Goal: Task Accomplishment & Management: Use online tool/utility

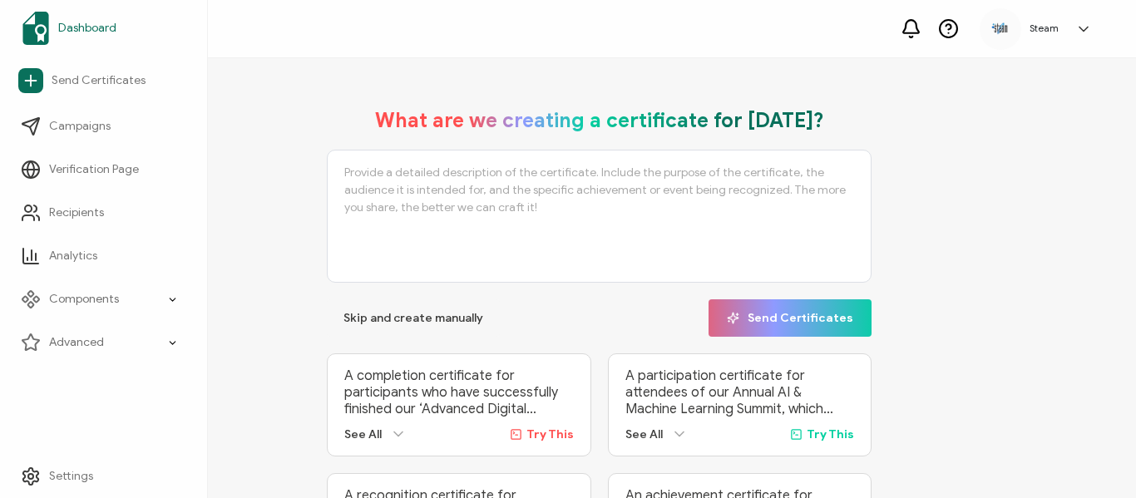
click at [77, 23] on span "Dashboard" at bounding box center [87, 28] width 58 height 17
click at [415, 320] on span "Skip and create manually" at bounding box center [413, 319] width 140 height 12
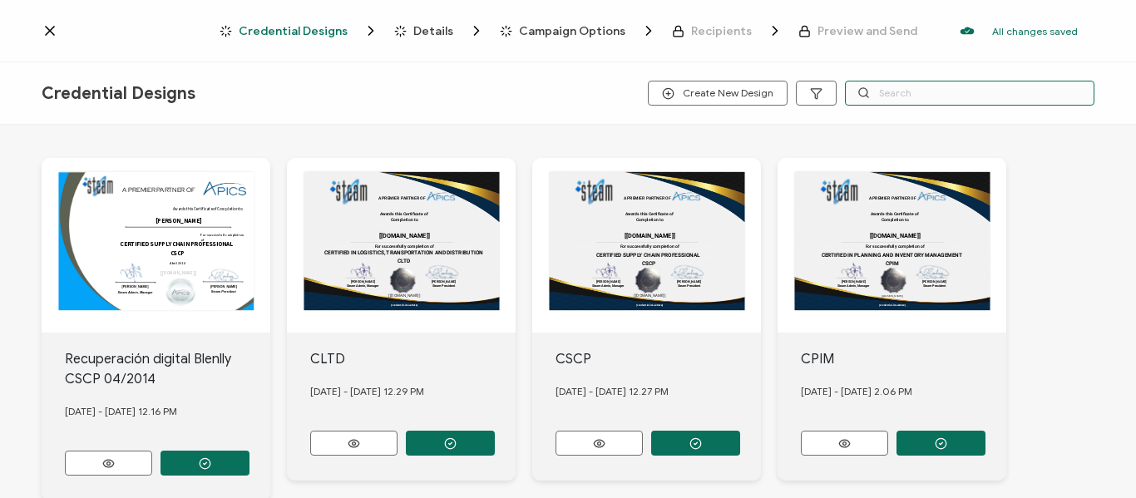
click at [967, 92] on input "text" at bounding box center [969, 93] width 249 height 25
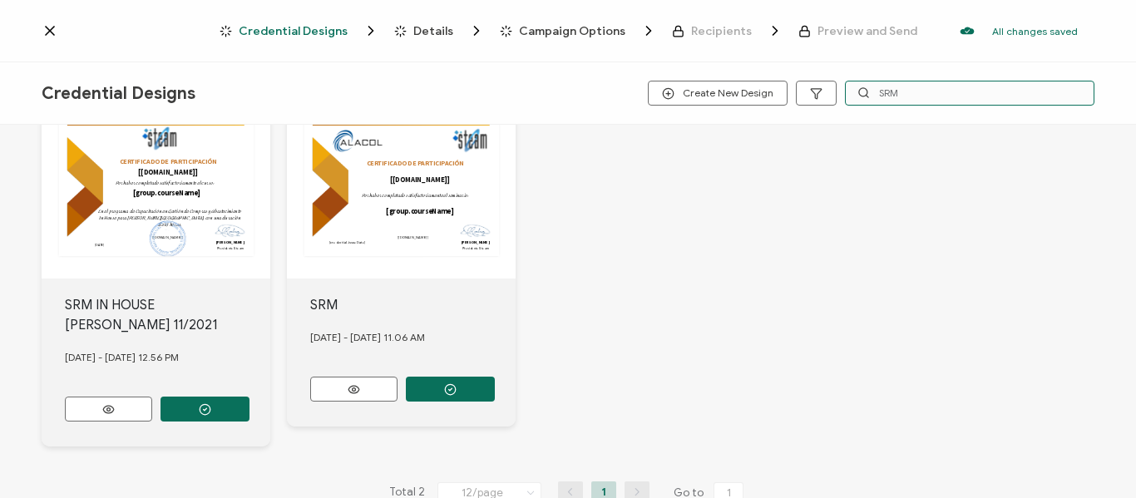
scroll to position [14, 0]
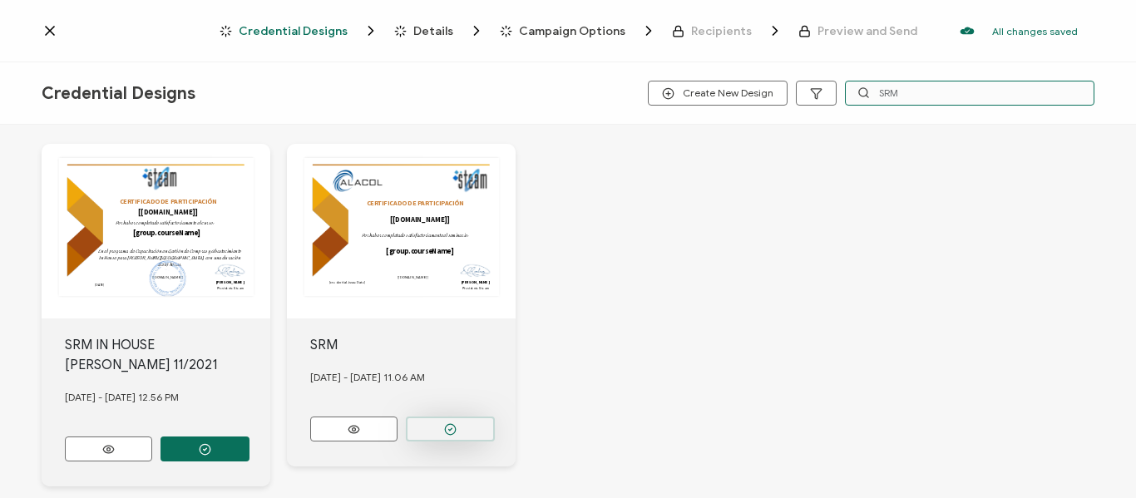
type input "SRM"
click at [453, 427] on icon "button" at bounding box center [450, 429] width 12 height 12
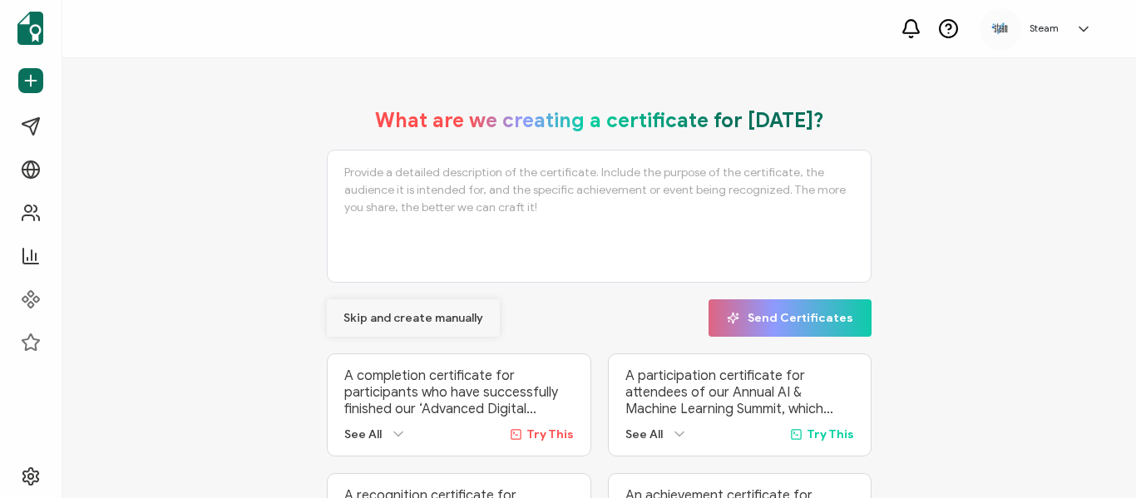
click at [441, 318] on span "Skip and create manually" at bounding box center [413, 319] width 140 height 12
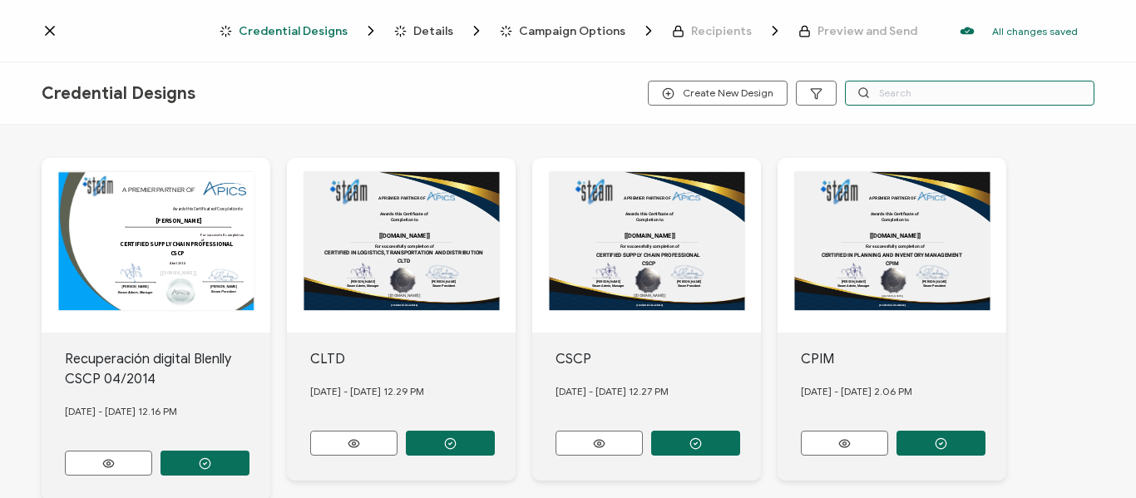
click at [882, 88] on input "text" at bounding box center [969, 93] width 249 height 25
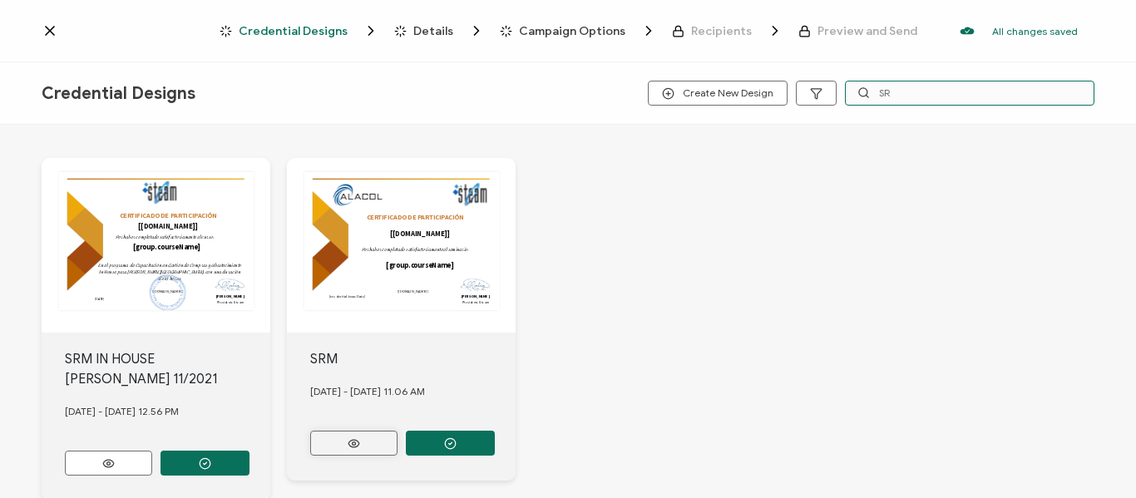
type input "SR"
click at [368, 443] on button at bounding box center [353, 443] width 87 height 25
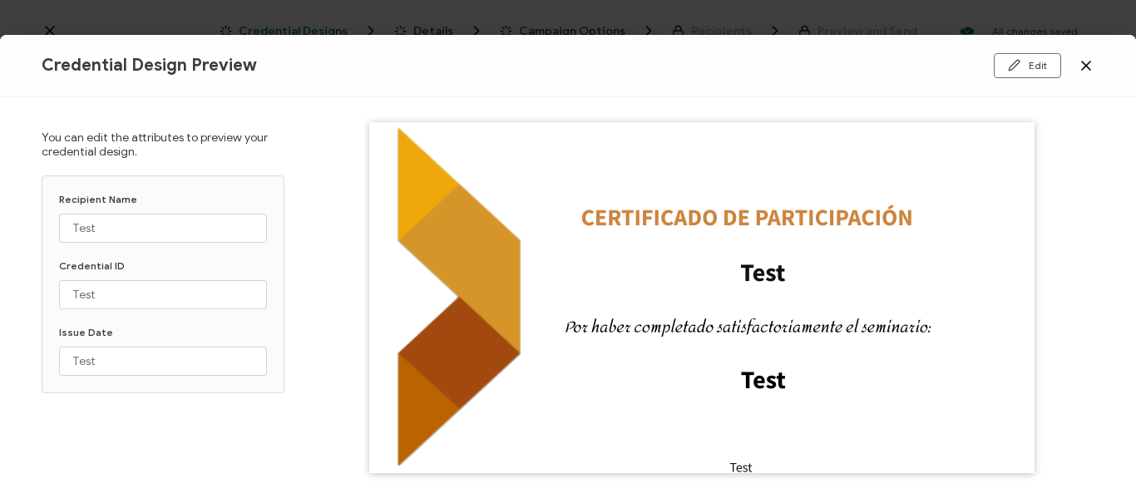
click at [1088, 64] on icon at bounding box center [1086, 66] width 8 height 8
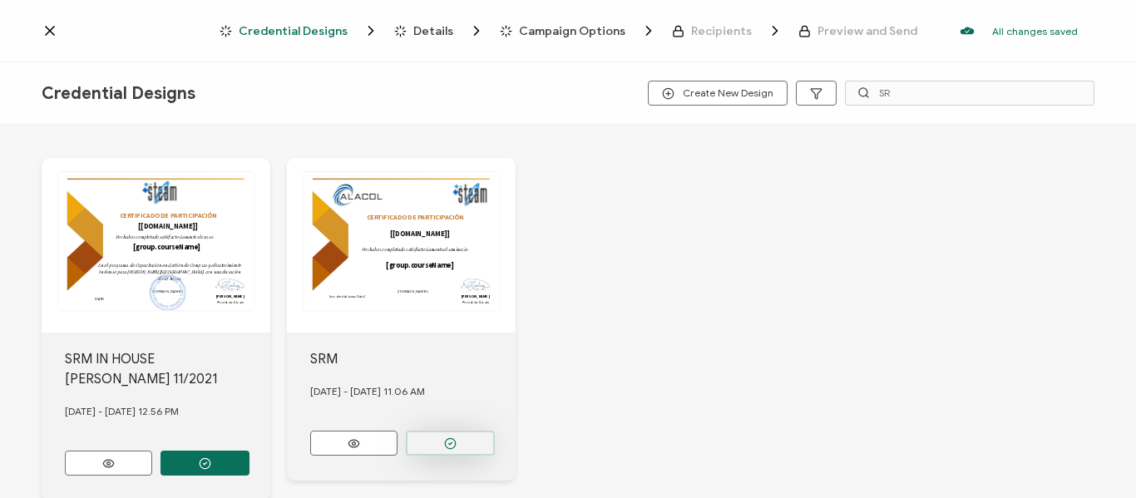
click at [451, 437] on icon "button" at bounding box center [450, 443] width 12 height 12
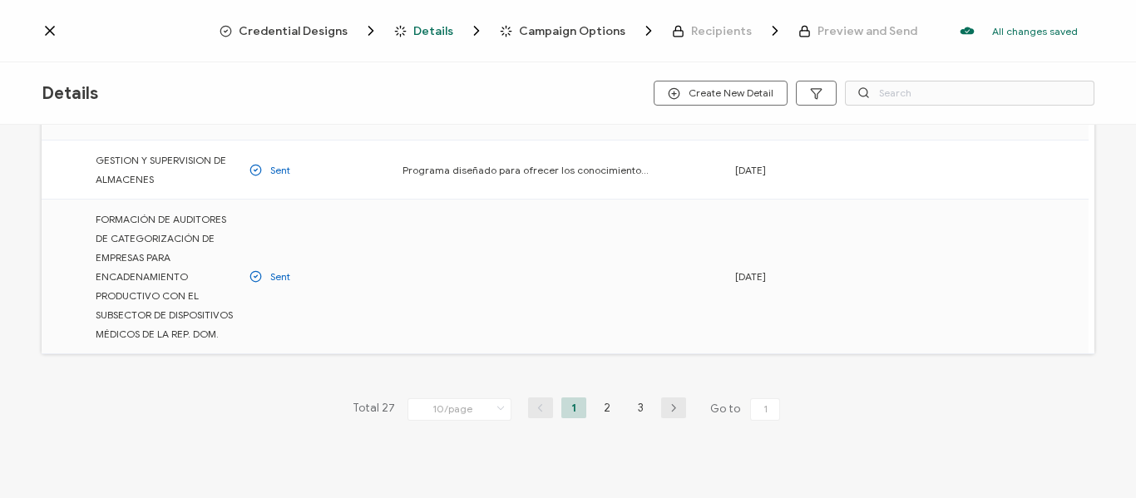
scroll to position [582, 0]
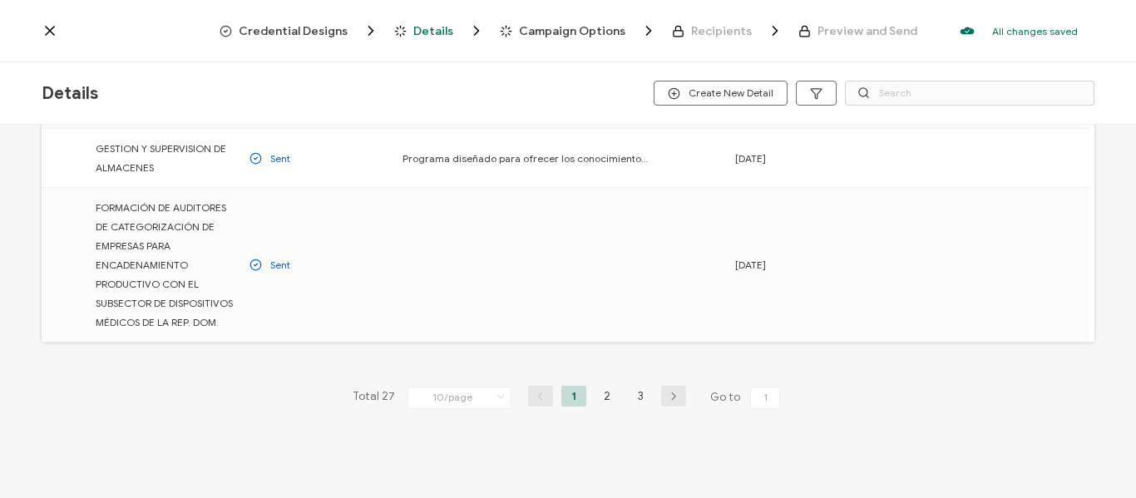
click at [496, 397] on icon at bounding box center [501, 397] width 17 height 18
click at [451, 351] on span "100/page" at bounding box center [444, 353] width 47 height 12
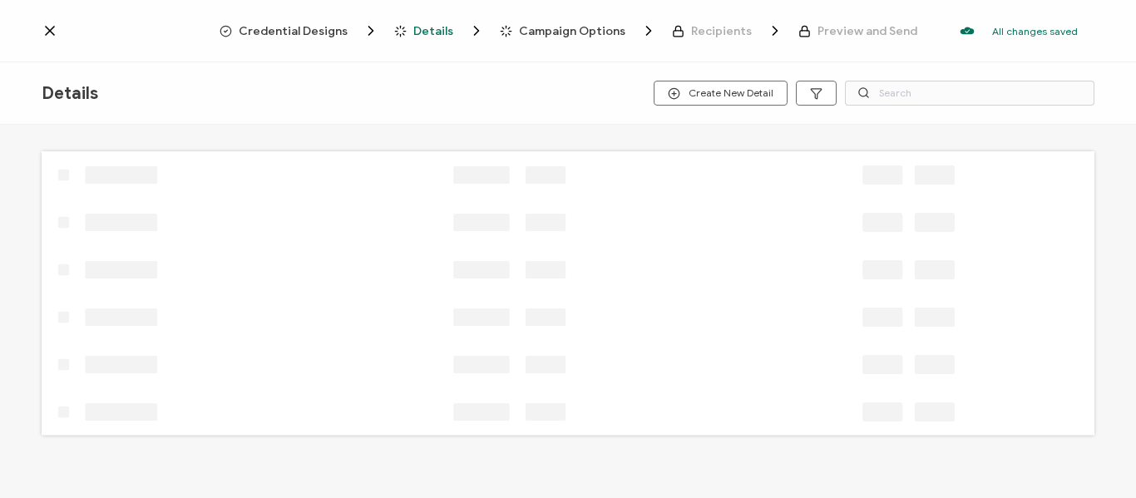
scroll to position [15, 0]
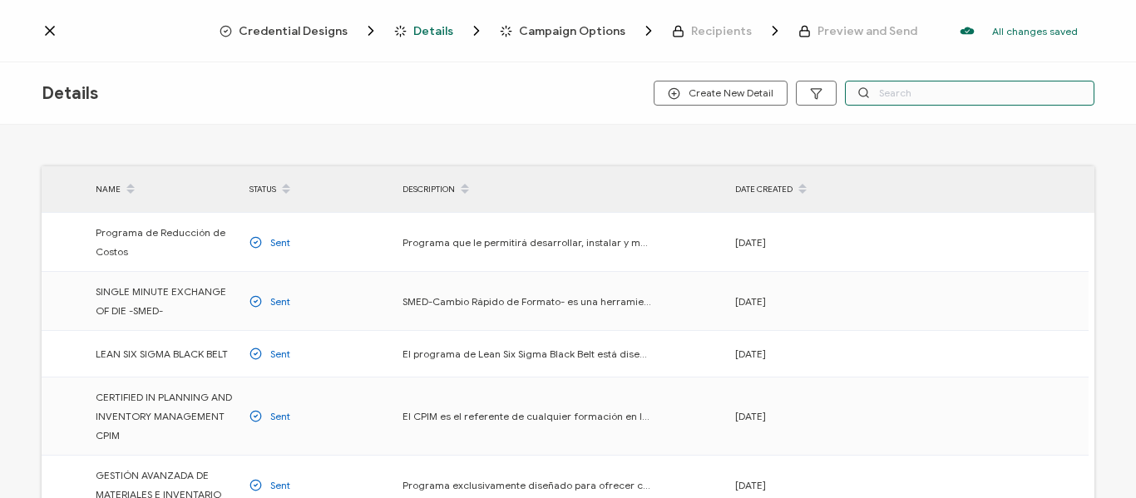
click at [893, 96] on input "text" at bounding box center [969, 93] width 249 height 25
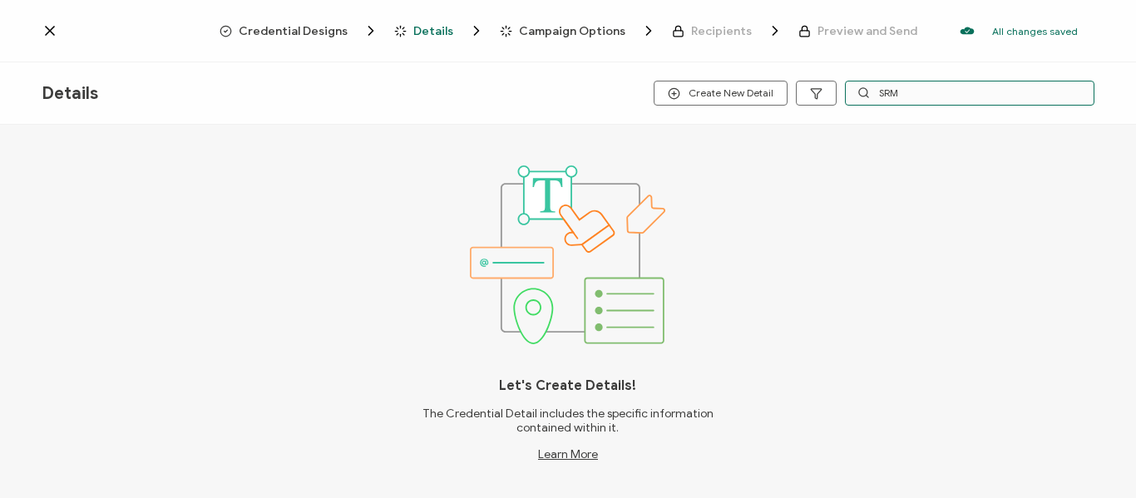
click at [915, 91] on input "SRM" at bounding box center [969, 93] width 249 height 25
type input "S"
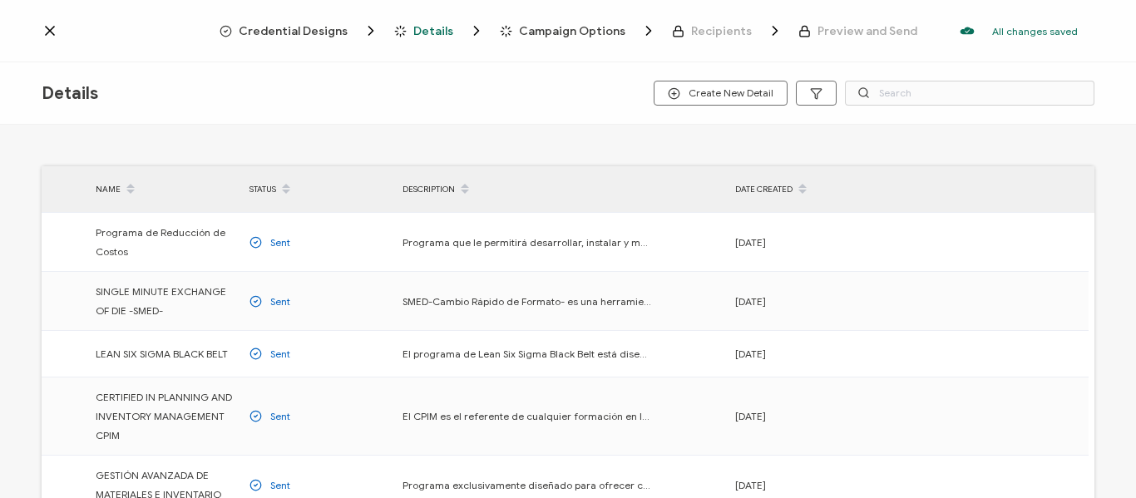
click at [127, 185] on icon at bounding box center [130, 184] width 8 height 8
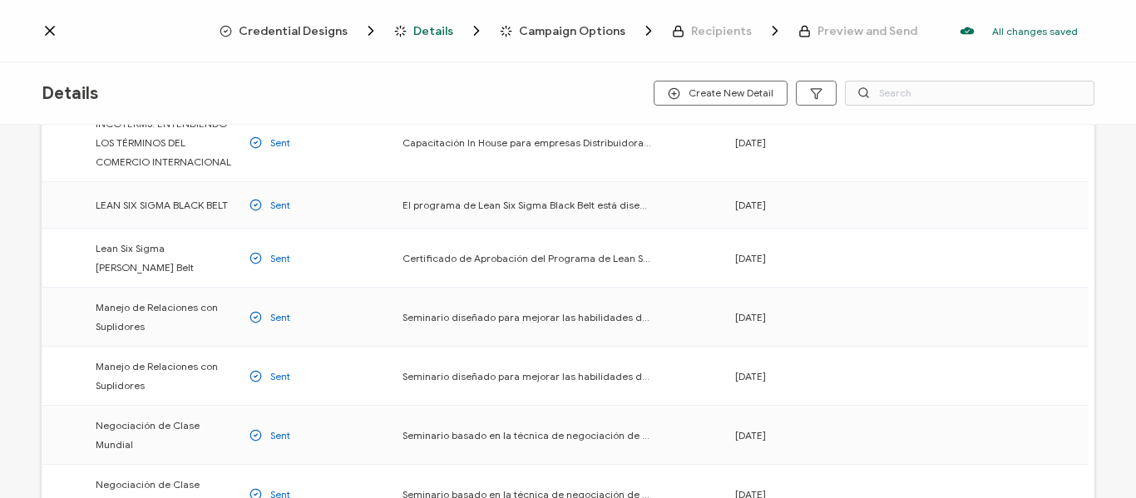
scroll to position [1081, 0]
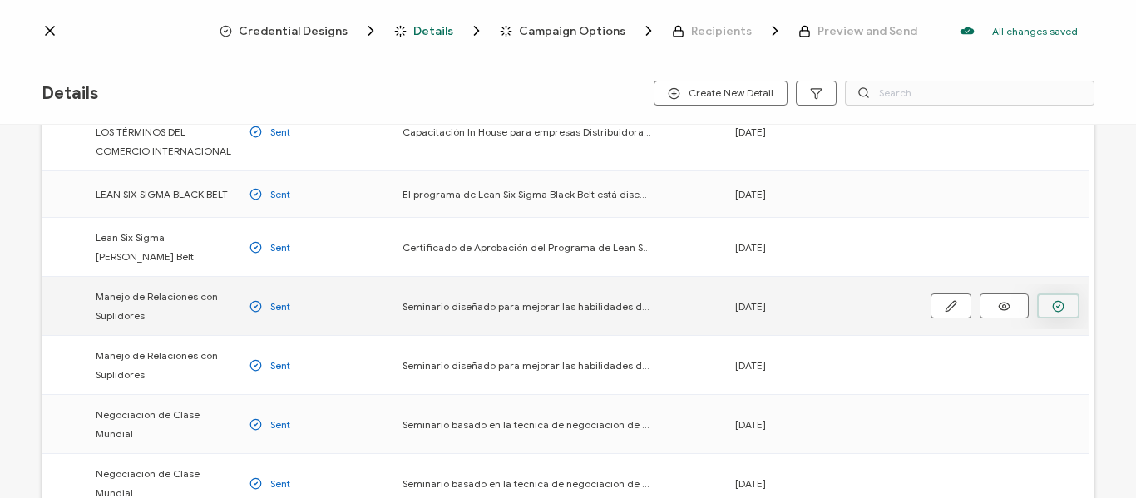
click at [1057, 300] on icon "button" at bounding box center [1058, 306] width 12 height 12
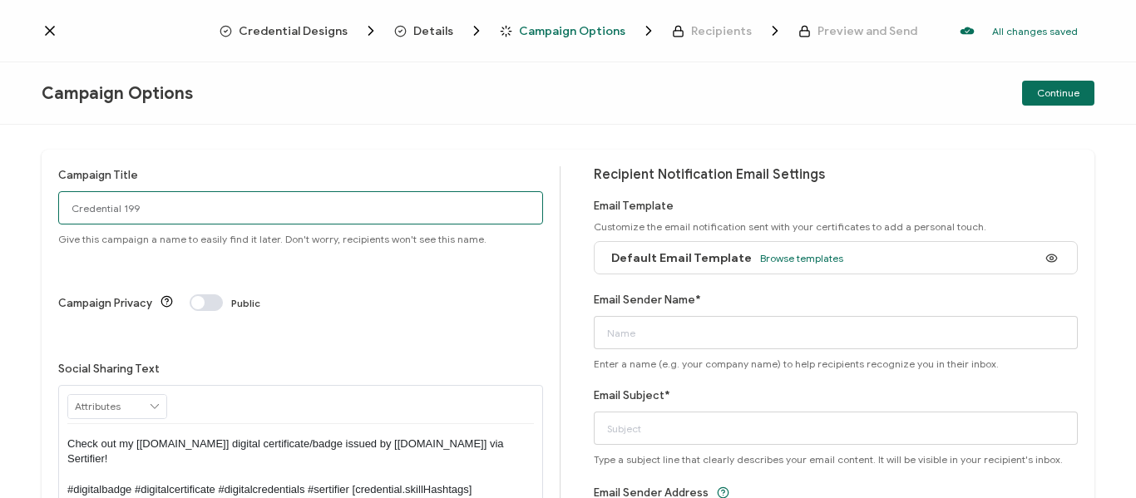
click at [172, 210] on input "Credential 199" at bounding box center [300, 207] width 485 height 33
click at [161, 210] on input "Credential 199" at bounding box center [300, 207] width 485 height 33
type input "C"
type input "s"
type input "SRM 08/2025"
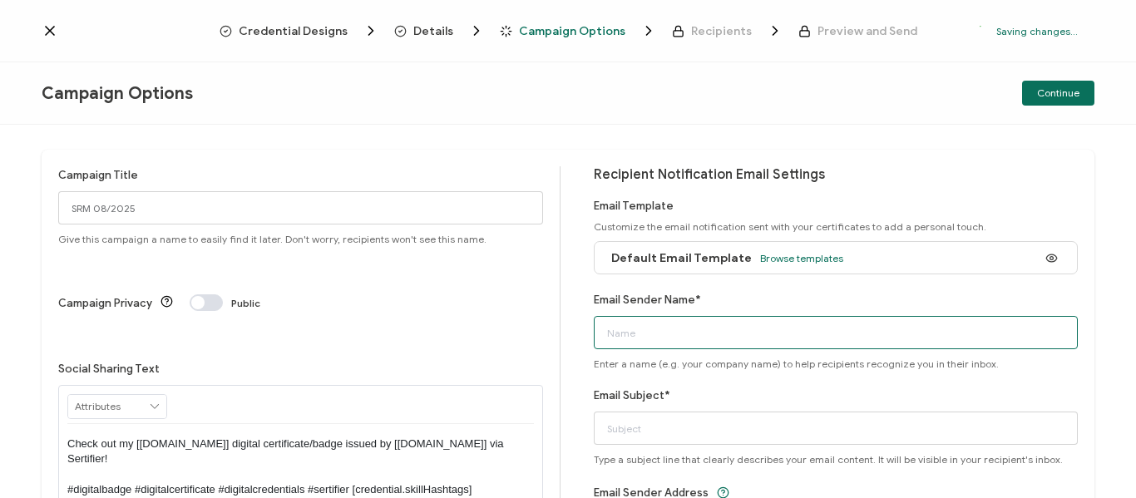
click at [783, 332] on input "Email Sender Name*" at bounding box center [836, 332] width 485 height 33
type input "STEAM"
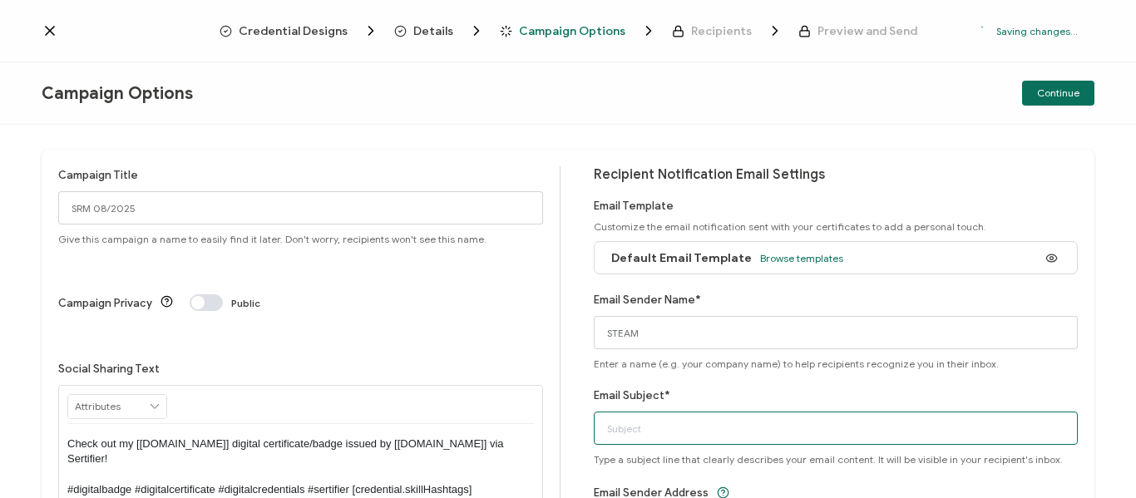
click at [663, 429] on input "Email Subject*" at bounding box center [836, 428] width 485 height 33
type input "Visualice y comparta su certificado digital Steam"
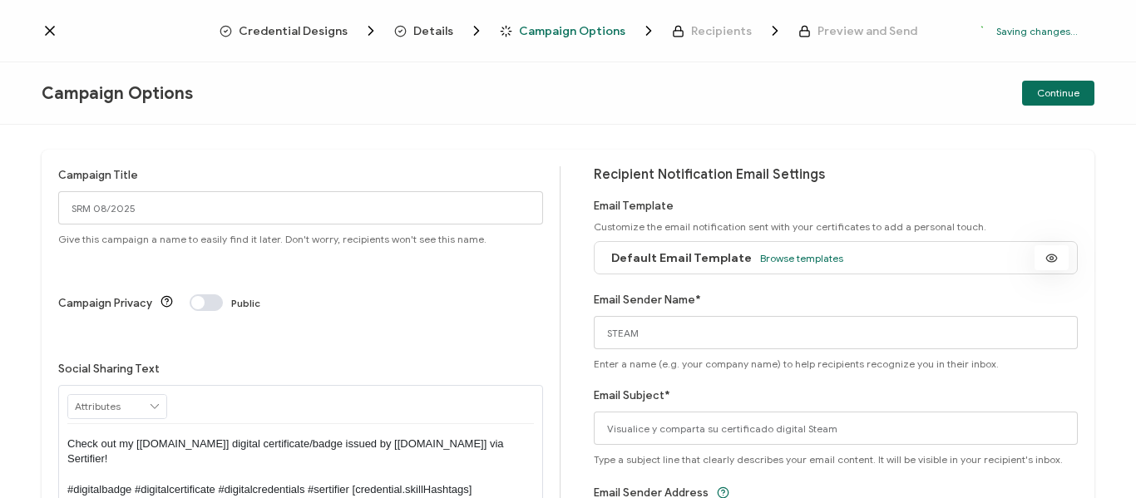
click at [1046, 259] on icon at bounding box center [1051, 258] width 21 height 12
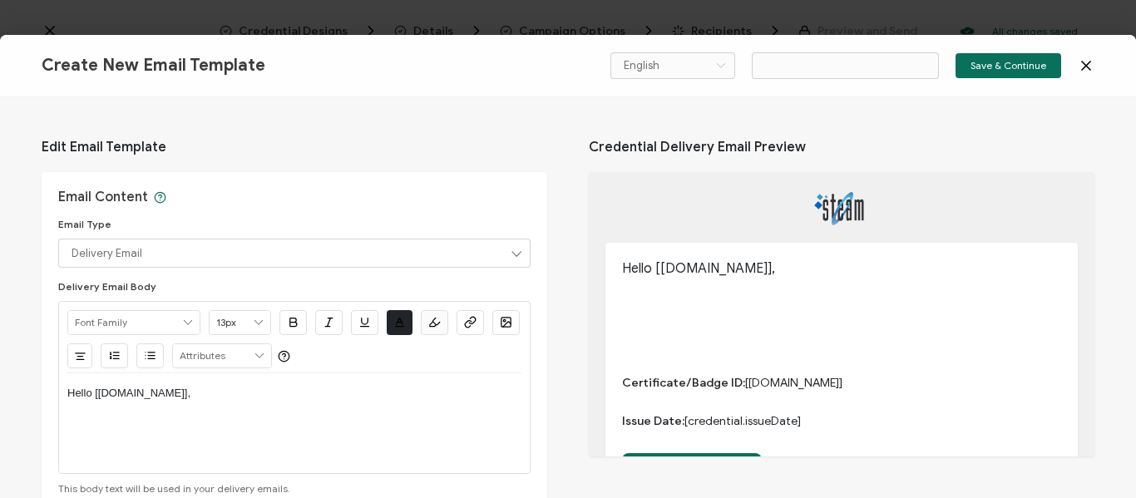
type input "Email Template 3"
click at [1082, 62] on icon at bounding box center [1086, 66] width 8 height 8
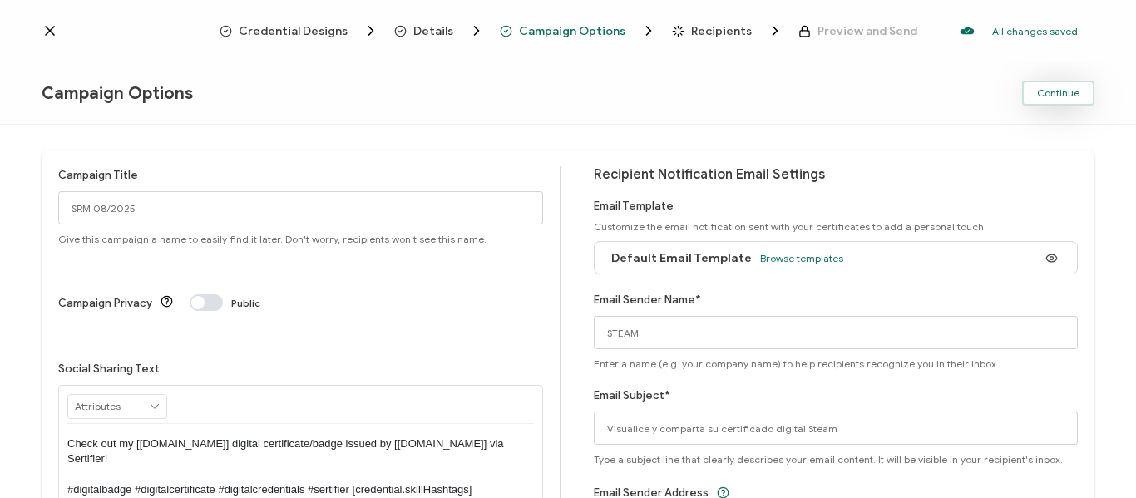
click at [1051, 89] on span "Continue" at bounding box center [1058, 93] width 42 height 10
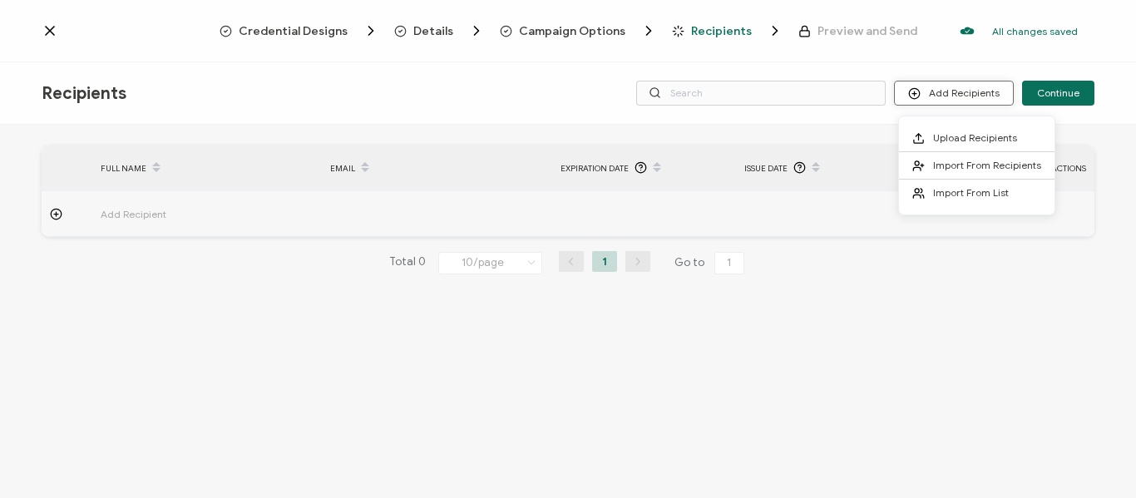
click at [971, 94] on button "Add Recipients" at bounding box center [954, 93] width 120 height 25
click at [969, 140] on span "Upload Recipients" at bounding box center [975, 137] width 84 height 12
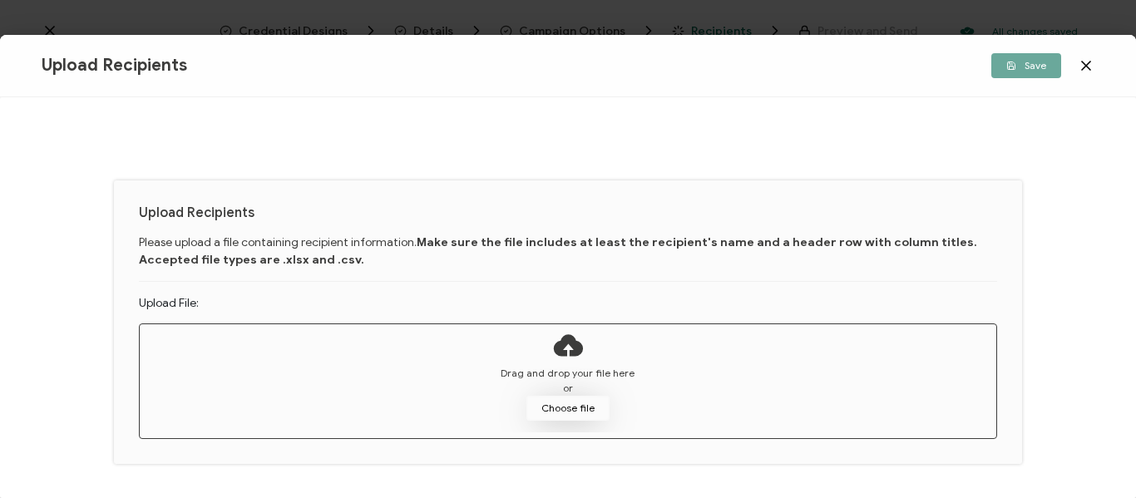
click at [544, 411] on button "Choose file" at bounding box center [567, 408] width 83 height 25
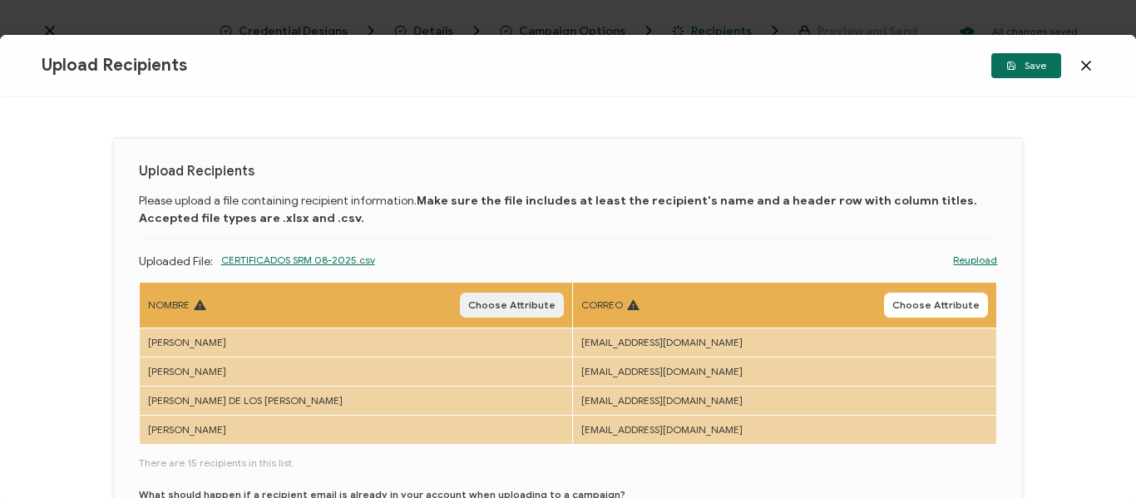
click at [506, 295] on button "Choose Attribute" at bounding box center [512, 305] width 104 height 25
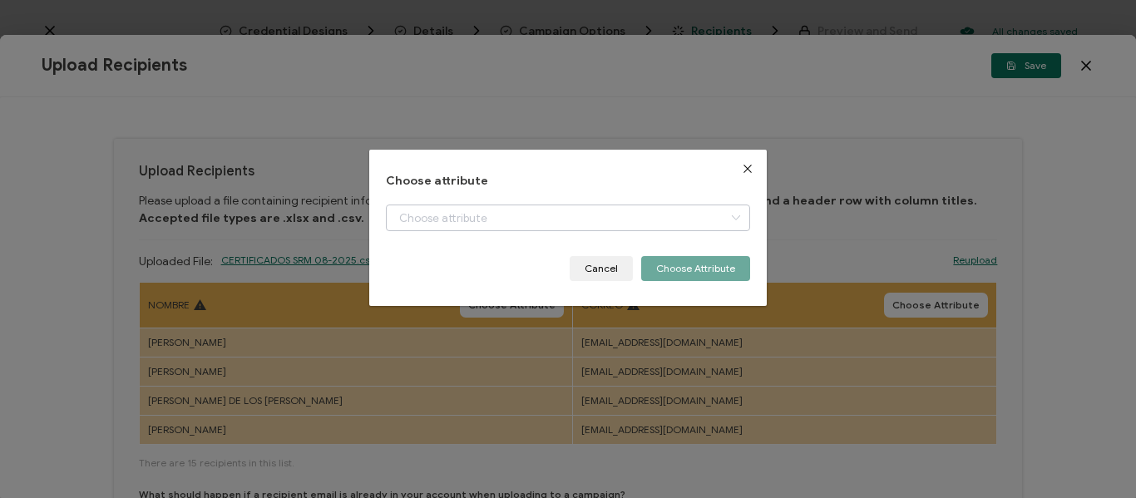
click at [728, 215] on icon "dialog" at bounding box center [735, 218] width 21 height 27
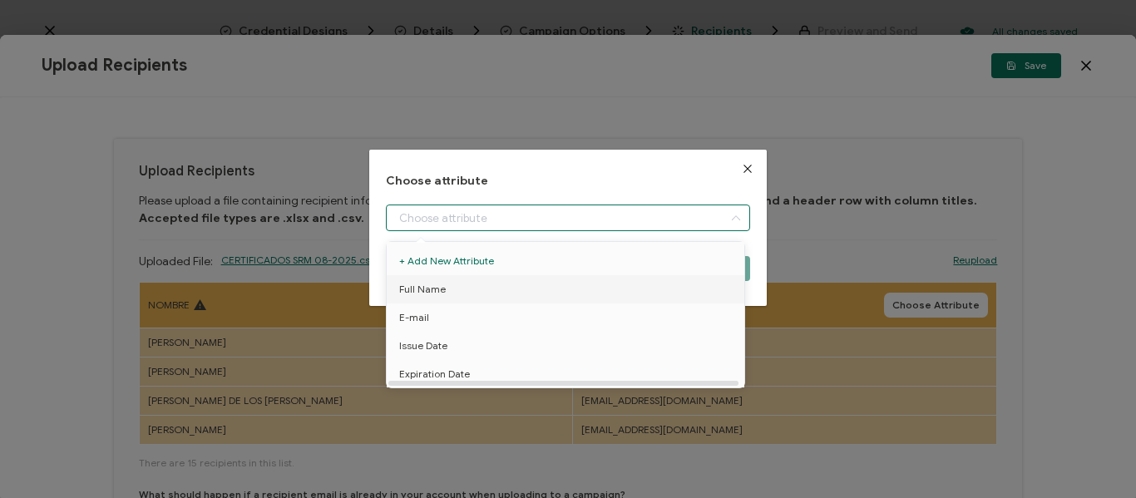
click at [456, 289] on li "Full Name" at bounding box center [568, 289] width 372 height 28
type input "Full Name"
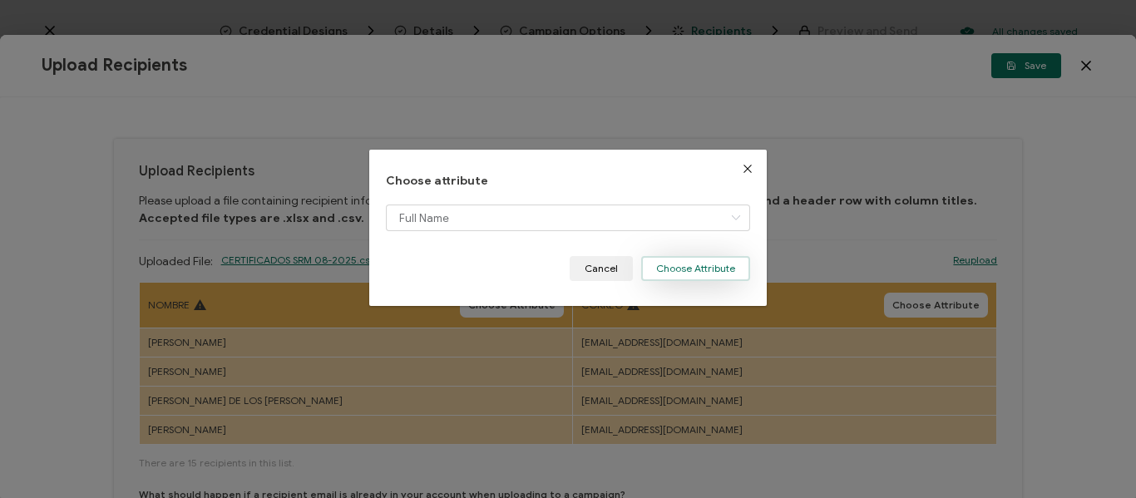
click at [678, 273] on button "Choose Attribute" at bounding box center [695, 268] width 109 height 25
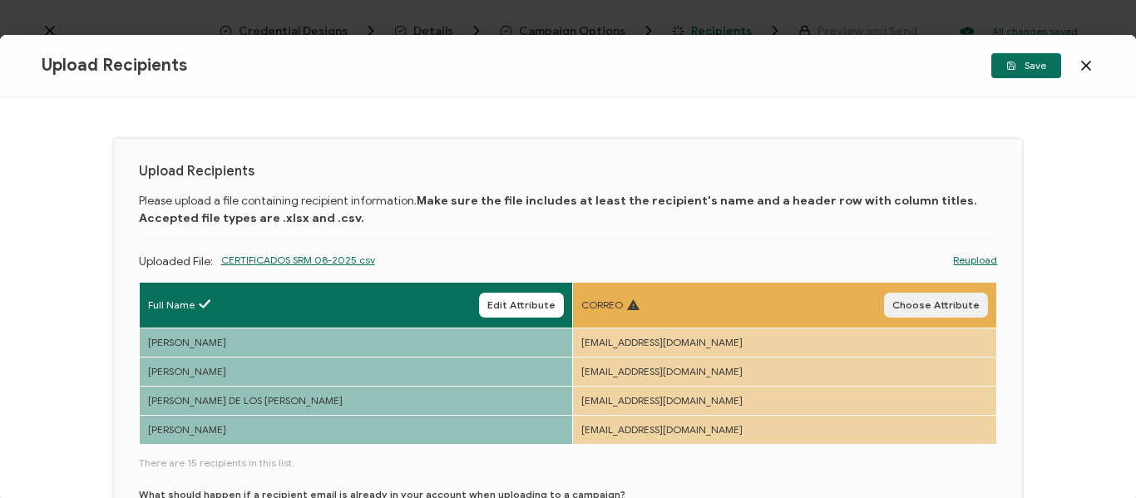
click at [898, 304] on span "Choose Attribute" at bounding box center [935, 305] width 87 height 10
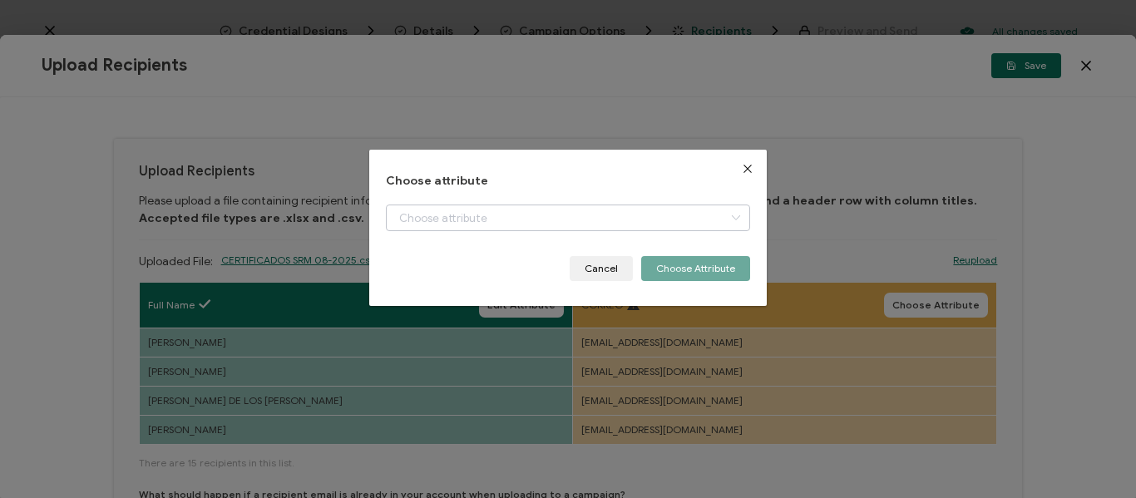
click at [725, 217] on icon "dialog" at bounding box center [735, 218] width 21 height 27
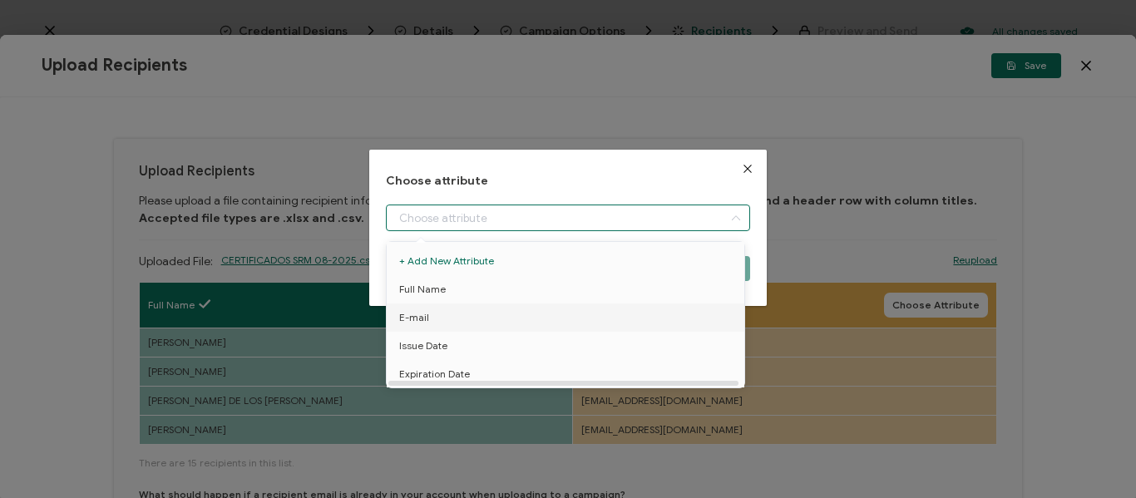
click at [441, 321] on li "E-mail" at bounding box center [568, 317] width 372 height 28
type input "E-mail"
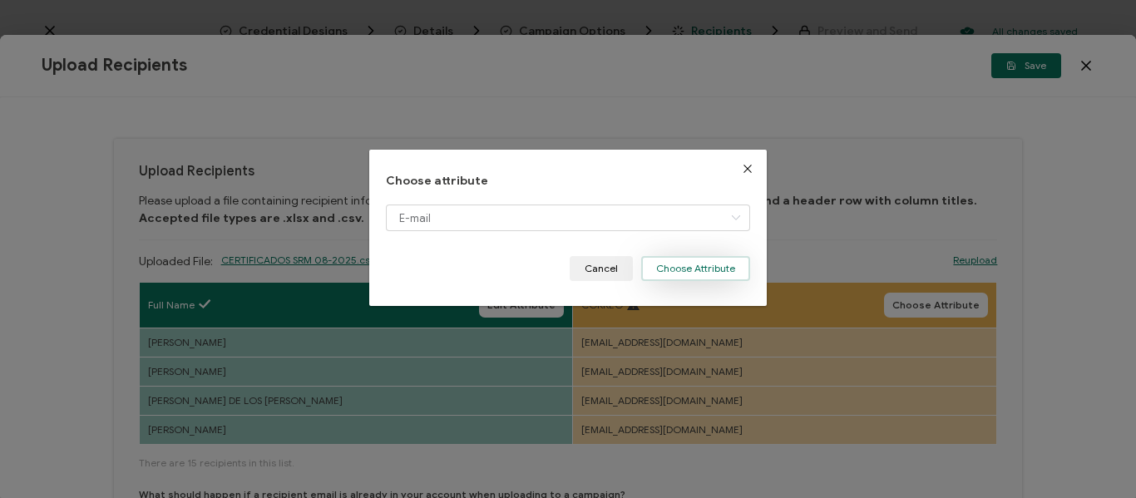
click at [676, 271] on button "Choose Attribute" at bounding box center [695, 268] width 109 height 25
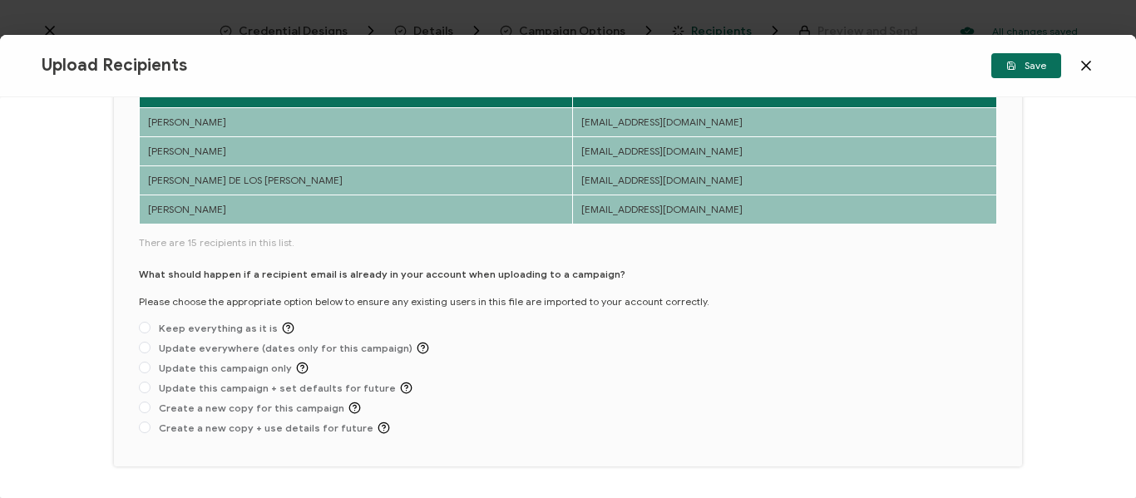
scroll to position [249, 0]
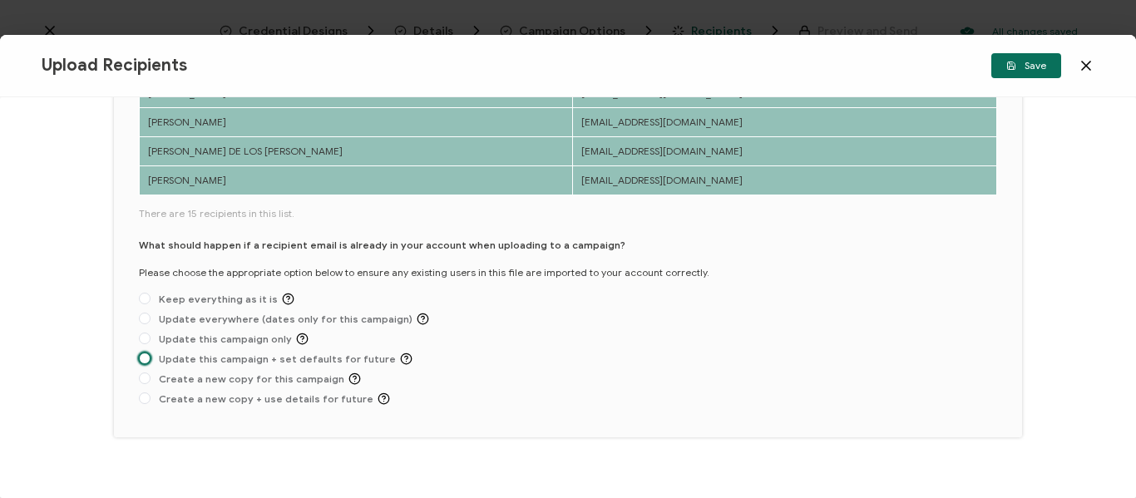
click at [146, 358] on span at bounding box center [145, 359] width 12 height 12
click at [146, 358] on input "Update this campaign + set defaults for future" at bounding box center [145, 359] width 12 height 13
radio input "true"
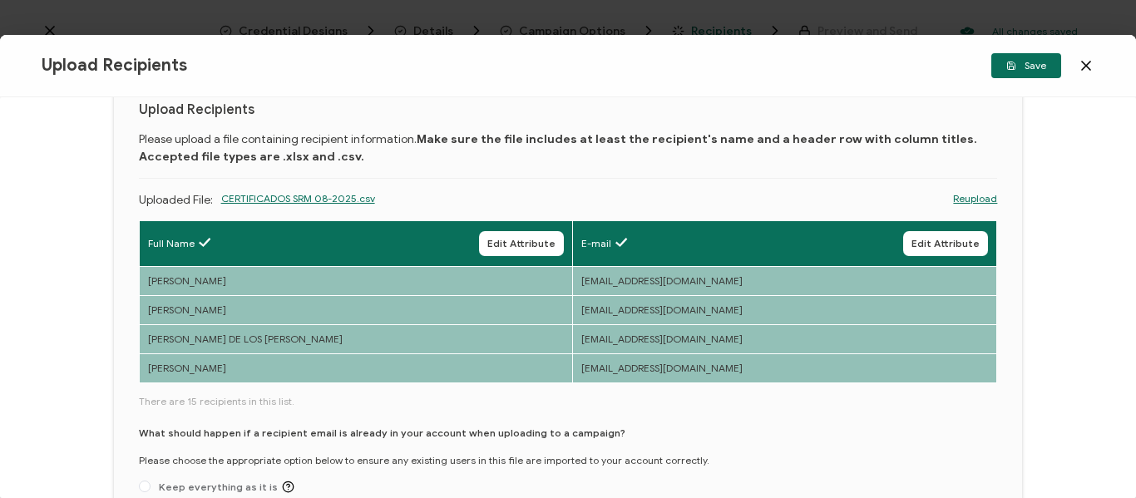
scroll to position [22, 0]
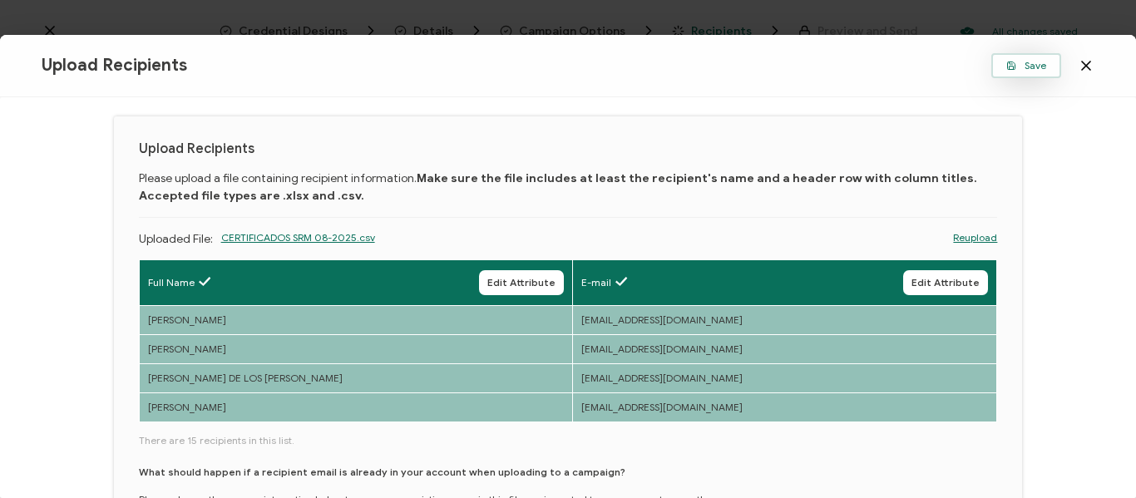
click at [1038, 71] on span "Save" at bounding box center [1026, 66] width 40 height 10
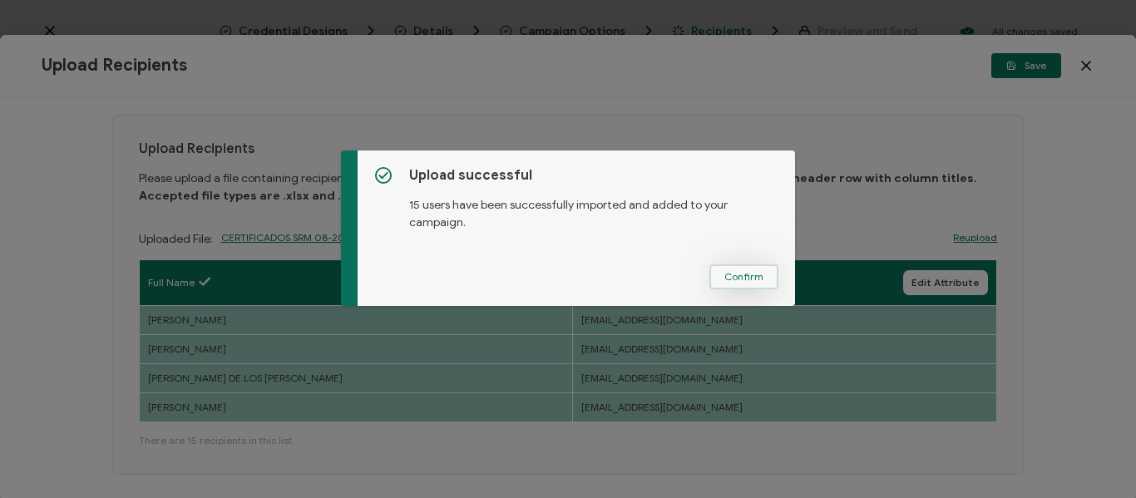
click at [755, 272] on span "Confirm" at bounding box center [743, 277] width 39 height 10
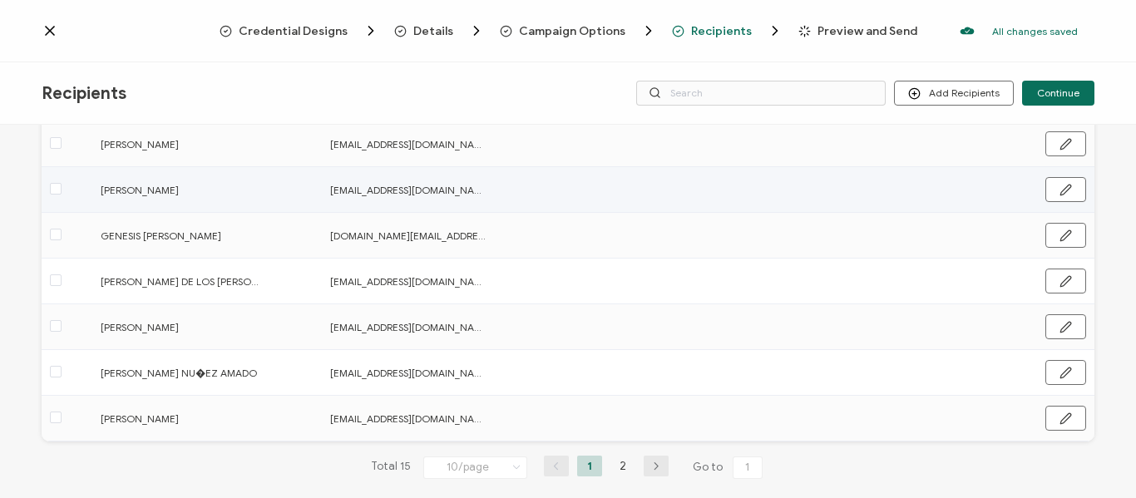
scroll to position [321, 0]
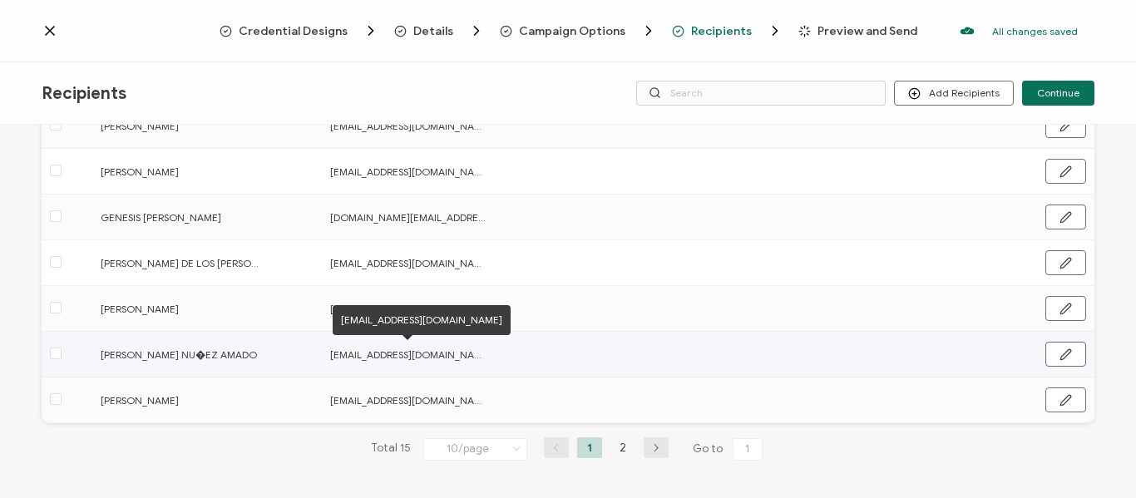
click at [415, 359] on span "[EMAIL_ADDRESS][DOMAIN_NAME]" at bounding box center [409, 354] width 158 height 19
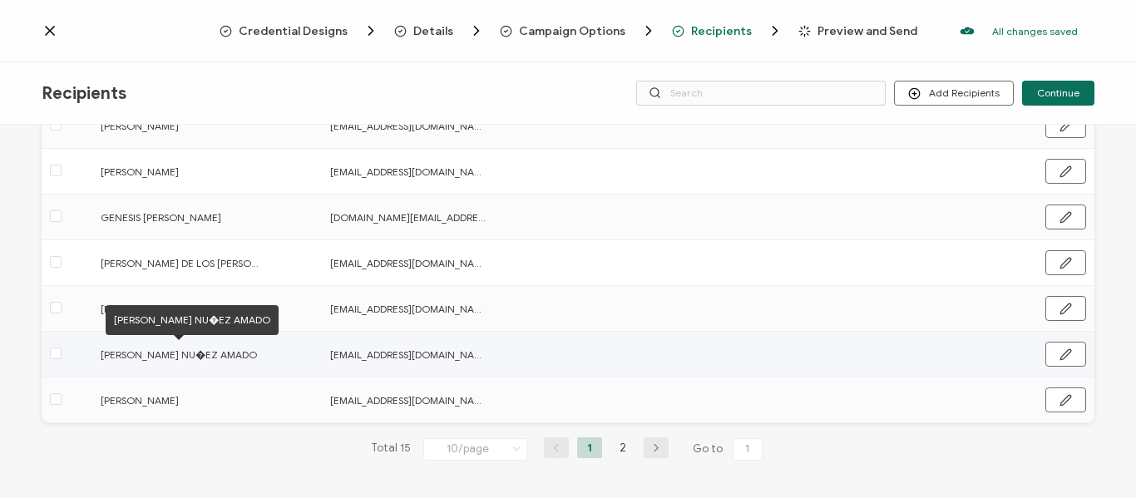
click at [175, 359] on span "[PERSON_NAME] NU�EZ AMADO" at bounding box center [180, 354] width 158 height 19
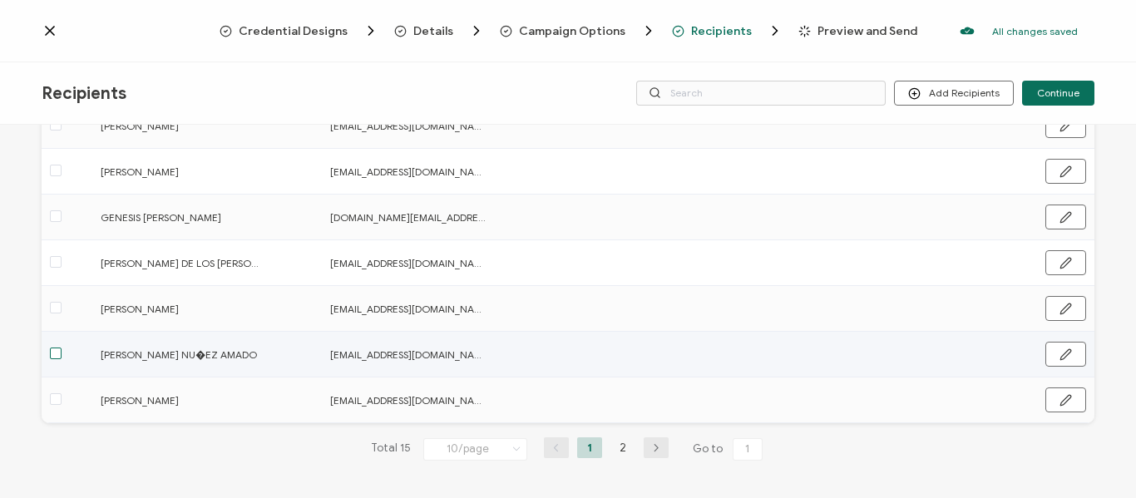
click at [54, 353] on span at bounding box center [56, 354] width 12 height 12
click at [62, 348] on input "checkbox" at bounding box center [62, 348] width 0 height 0
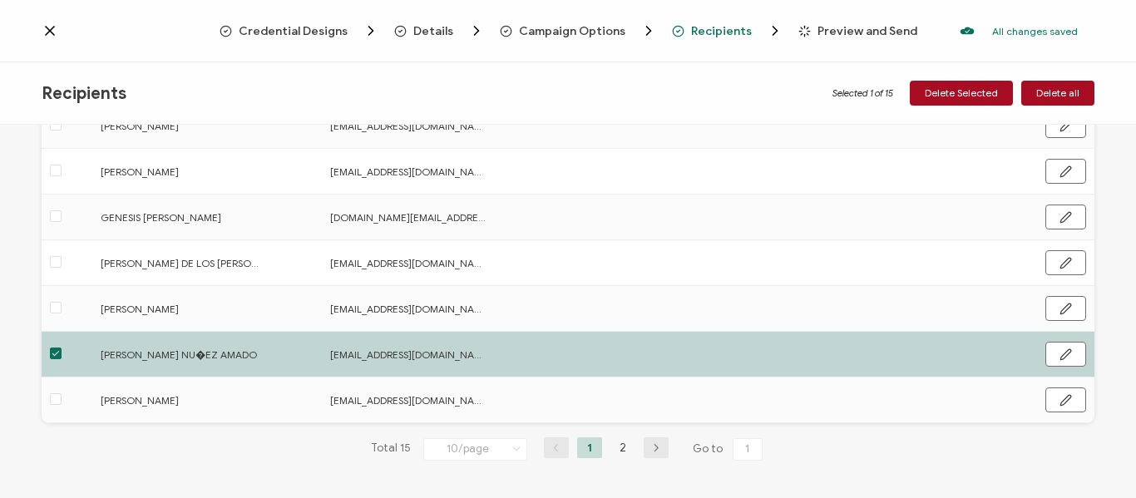
click at [54, 352] on span at bounding box center [56, 354] width 12 height 12
click at [62, 348] on input "checkbox" at bounding box center [62, 348] width 0 height 0
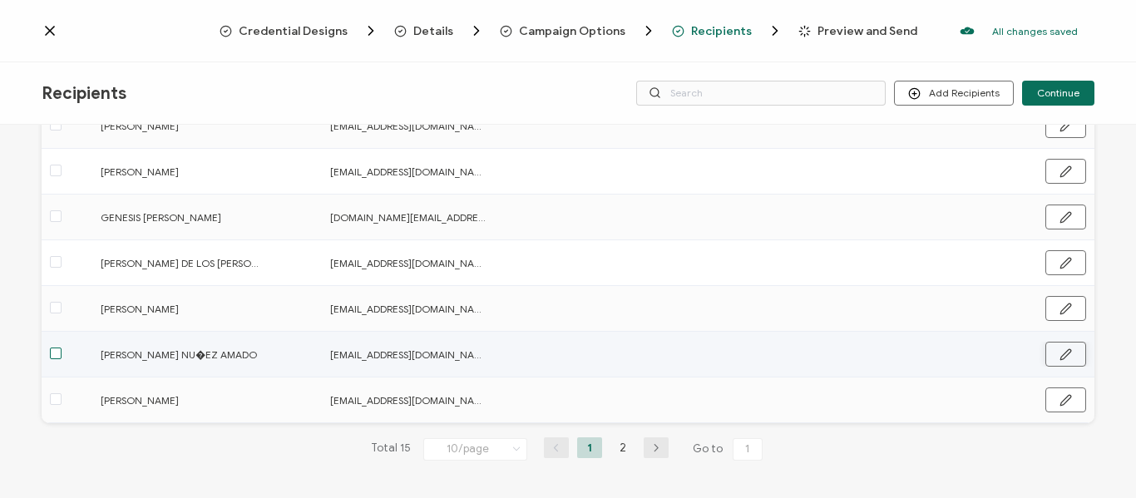
click at [1071, 353] on button "button" at bounding box center [1065, 354] width 41 height 25
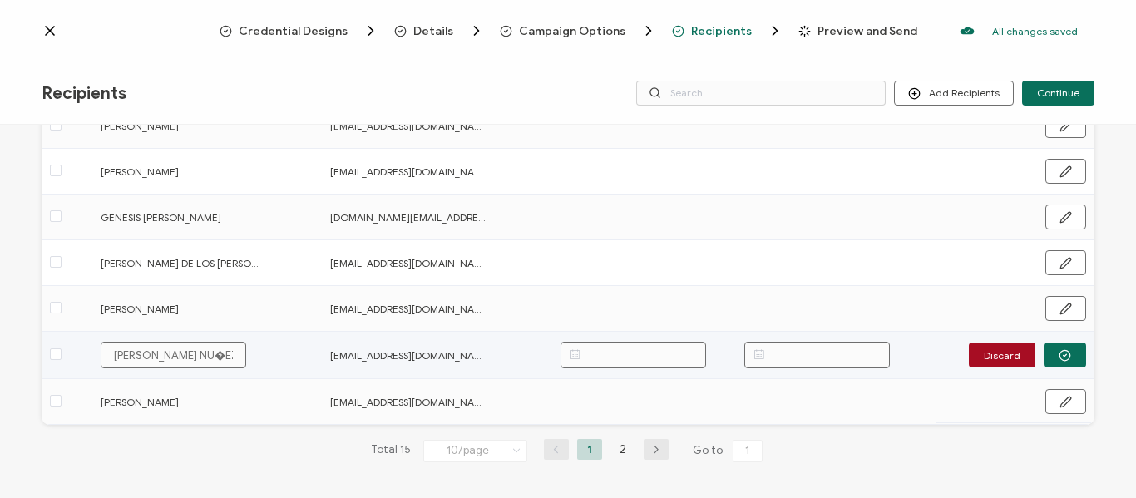
scroll to position [323, 0]
click at [1058, 351] on icon "button" at bounding box center [1064, 354] width 12 height 12
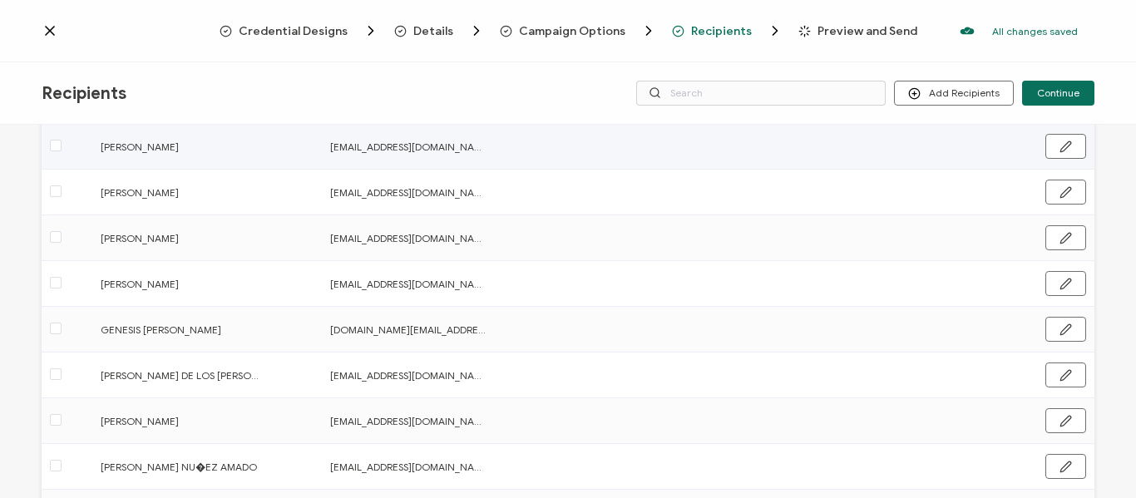
scroll to position [321, 0]
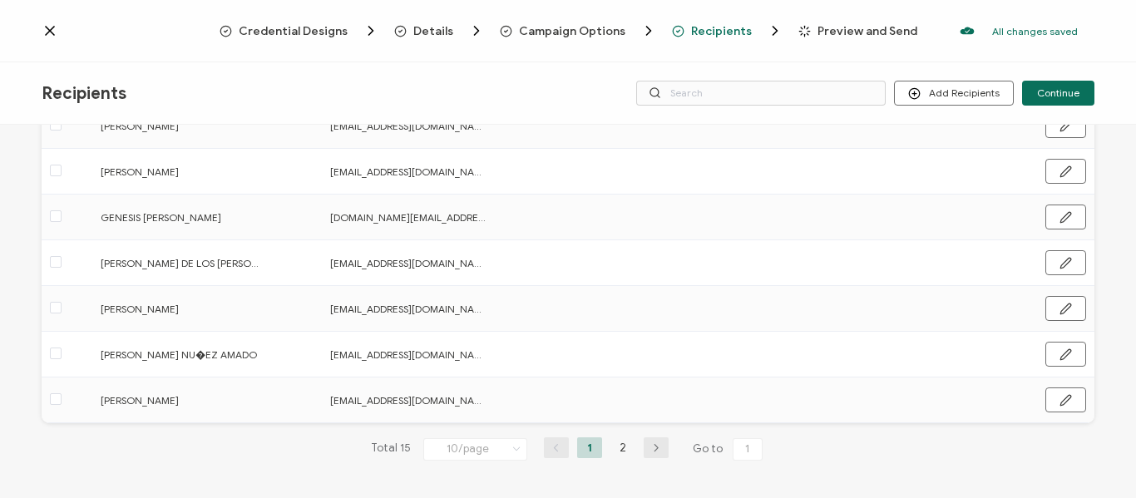
click at [513, 452] on icon at bounding box center [516, 449] width 17 height 18
click at [453, 350] on span "20/page" at bounding box center [458, 348] width 42 height 12
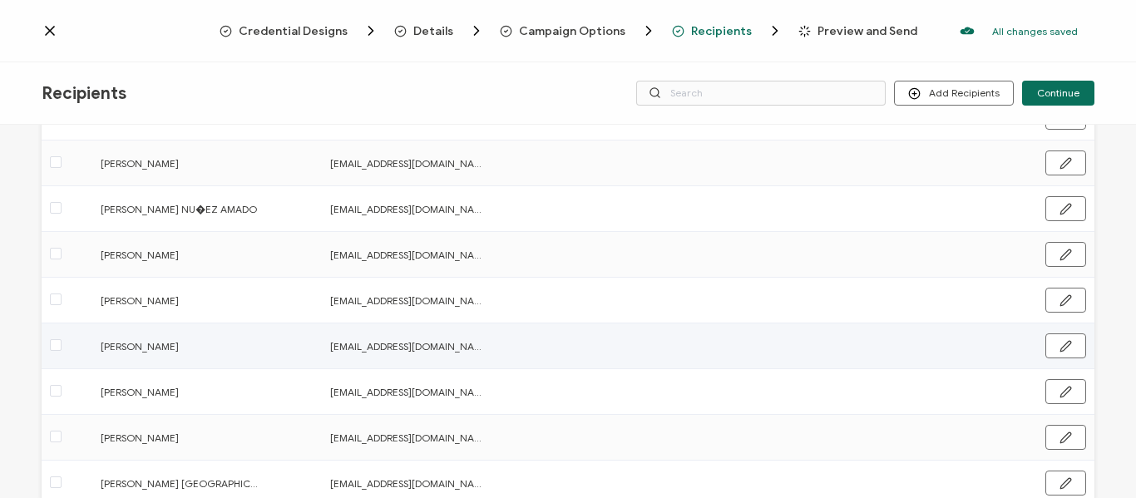
scroll to position [383, 0]
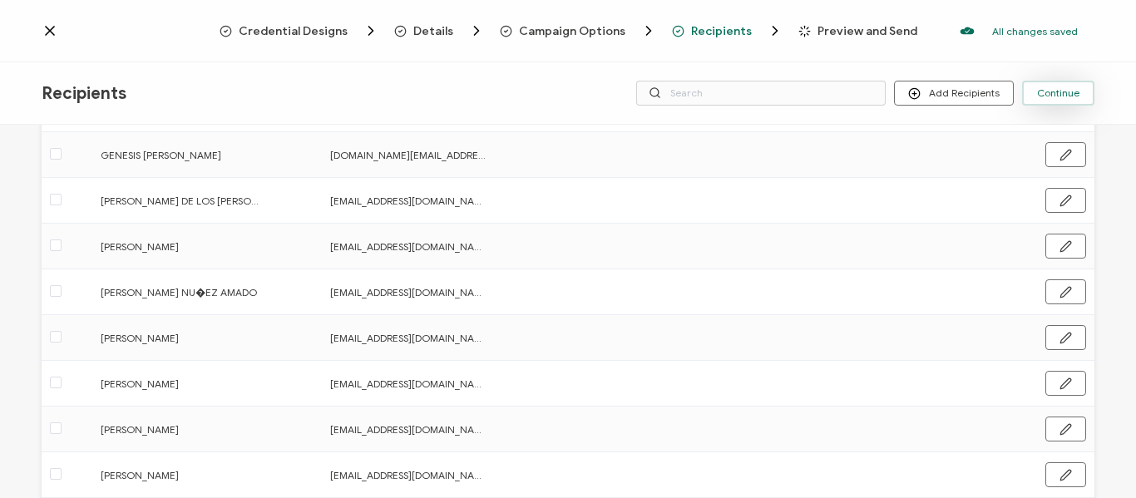
click at [1055, 97] on span "Continue" at bounding box center [1058, 93] width 42 height 10
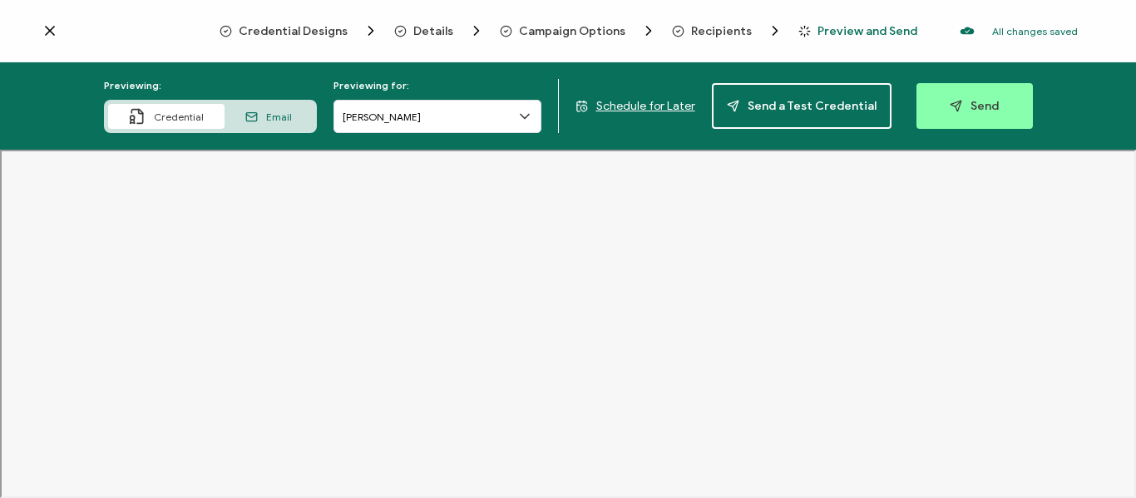
click at [523, 117] on icon at bounding box center [524, 116] width 17 height 17
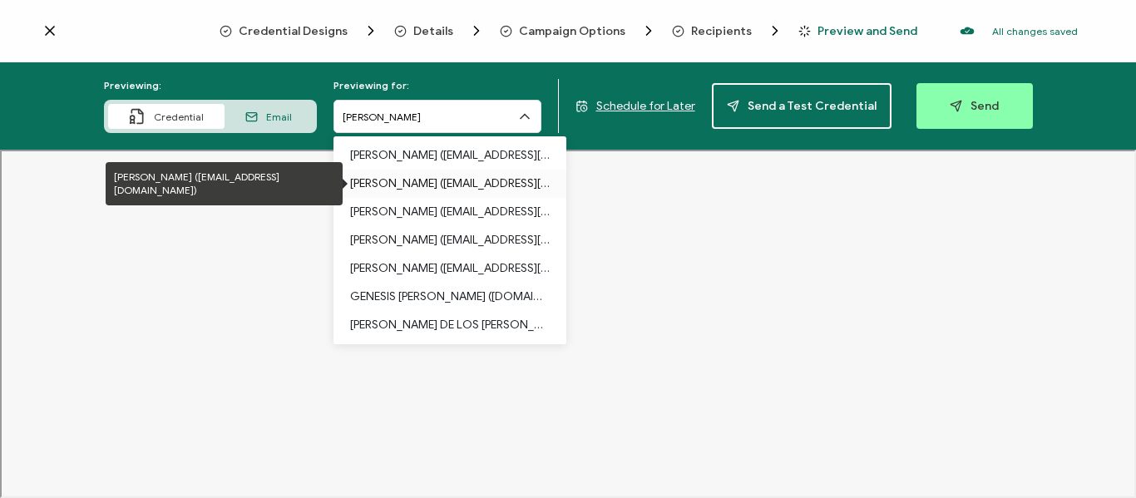
click at [461, 188] on p "[PERSON_NAME] ([EMAIL_ADDRESS][DOMAIN_NAME])" at bounding box center [450, 184] width 200 height 28
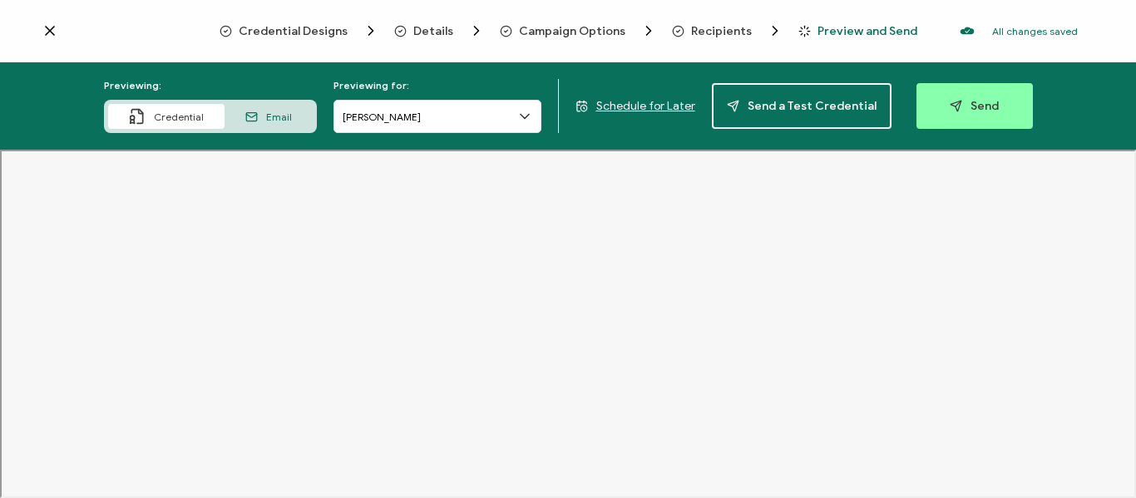
click at [529, 121] on icon at bounding box center [524, 116] width 17 height 17
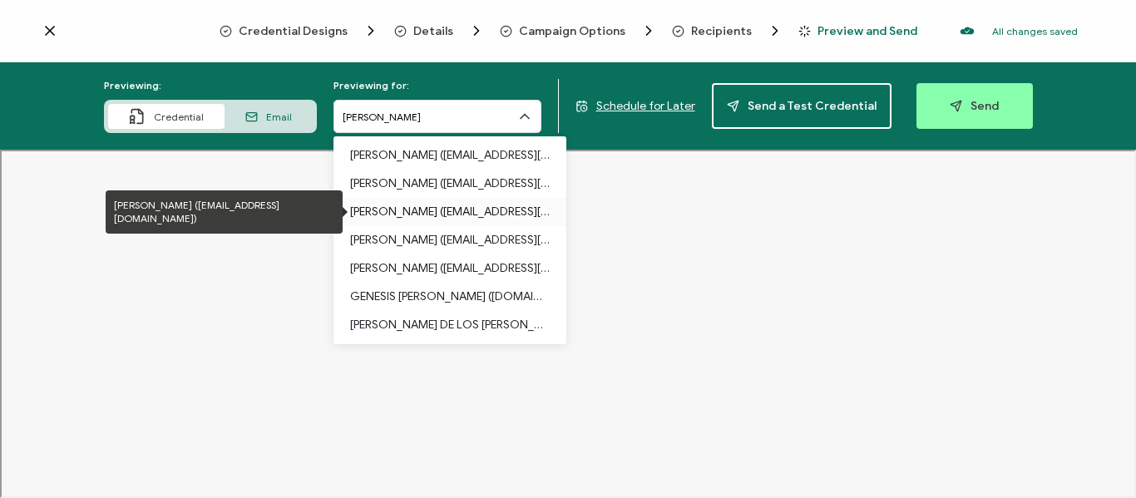
click at [477, 211] on p "[PERSON_NAME] ([EMAIL_ADDRESS][DOMAIN_NAME])" at bounding box center [450, 212] width 200 height 28
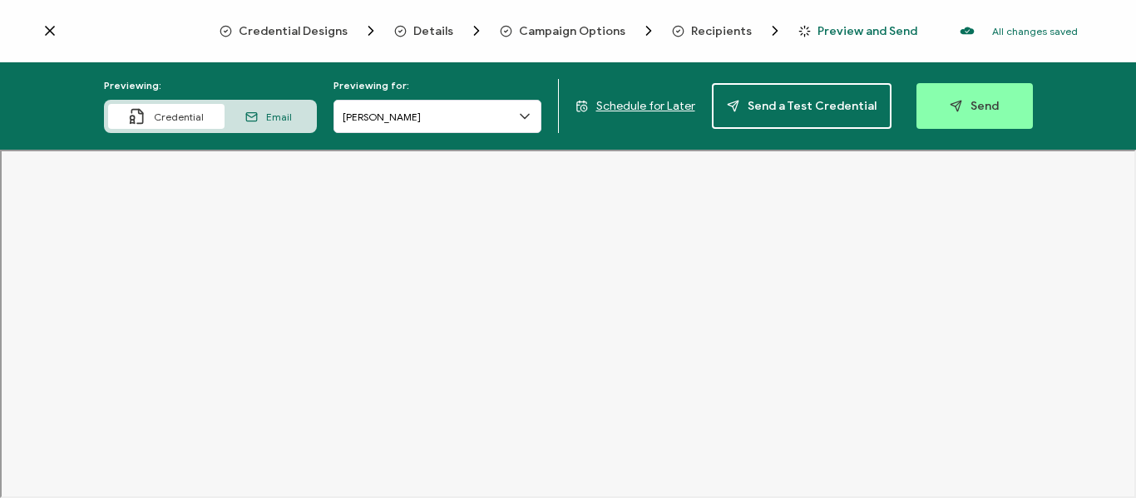
click at [532, 116] on icon at bounding box center [524, 116] width 17 height 17
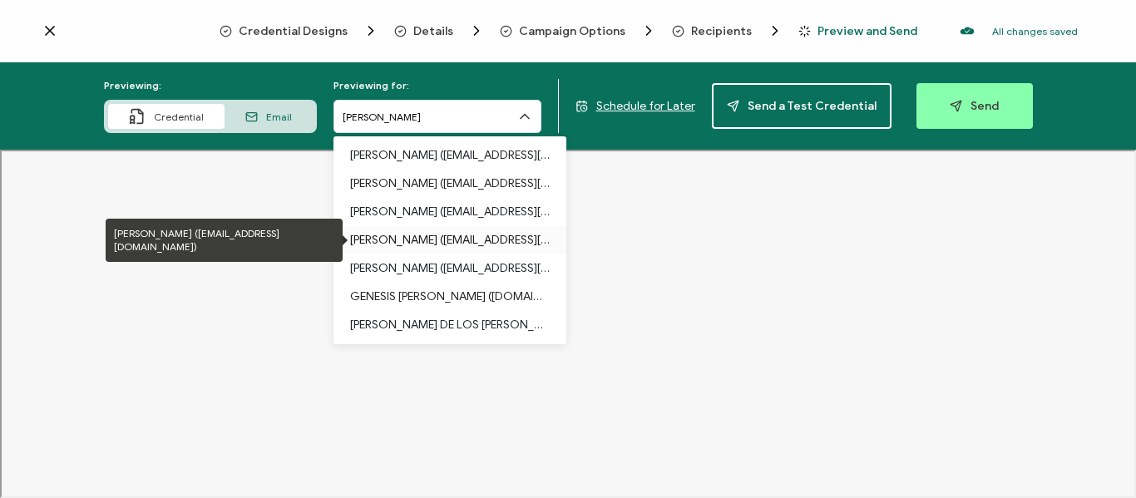
click at [486, 237] on p "[PERSON_NAME] ([EMAIL_ADDRESS][DOMAIN_NAME])" at bounding box center [450, 240] width 200 height 28
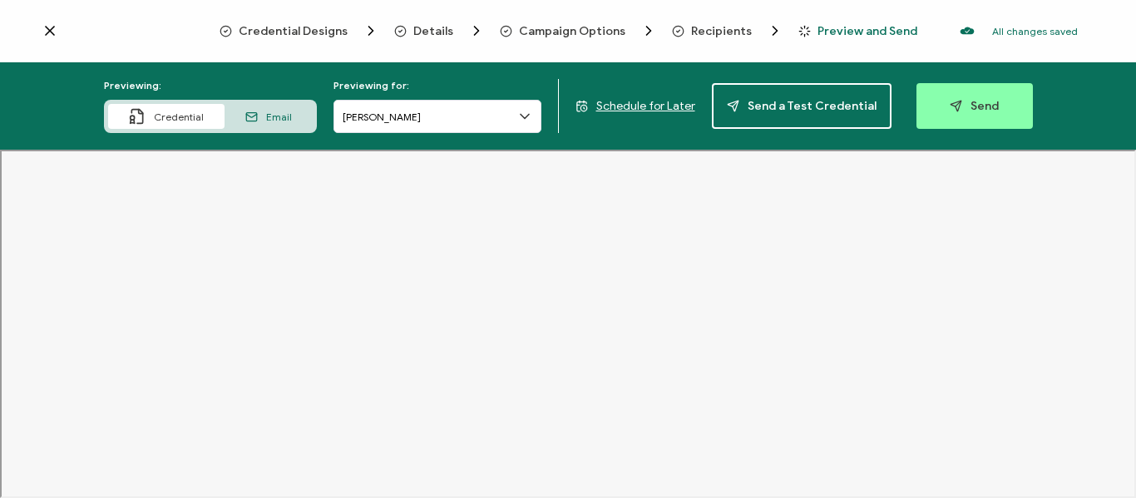
click at [525, 110] on icon at bounding box center [524, 116] width 17 height 17
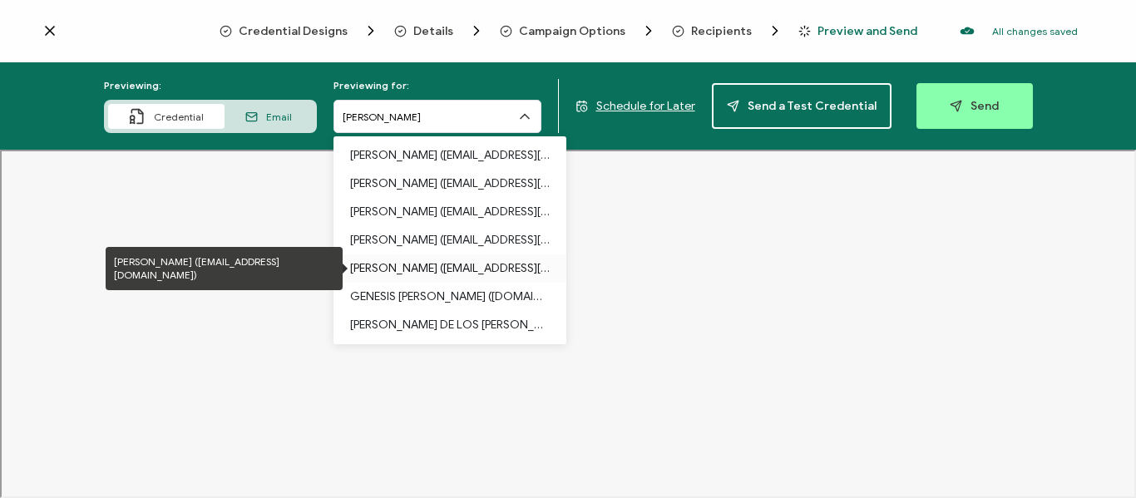
click at [471, 270] on p "[PERSON_NAME] ([EMAIL_ADDRESS][DOMAIN_NAME])" at bounding box center [450, 268] width 200 height 28
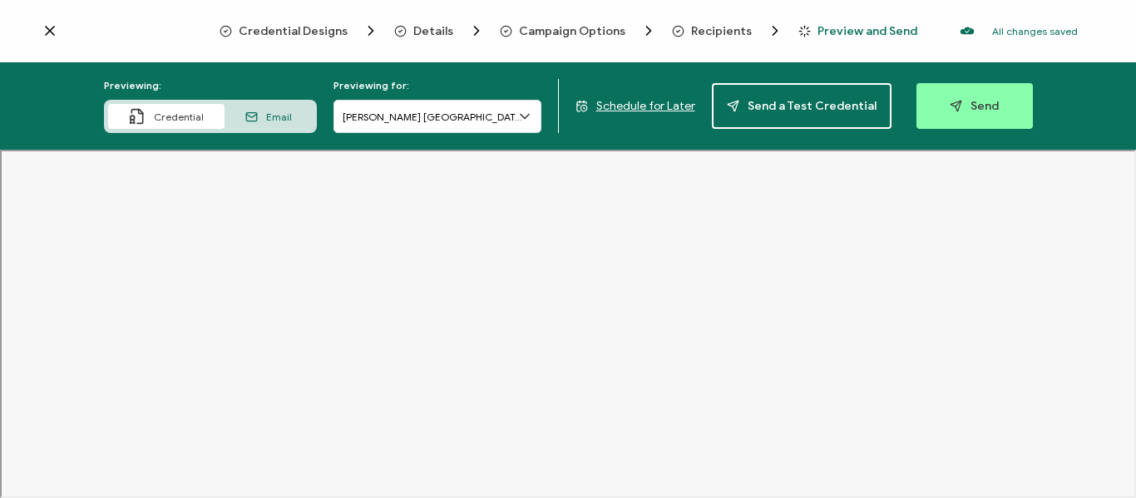
click at [525, 112] on icon at bounding box center [524, 116] width 17 height 17
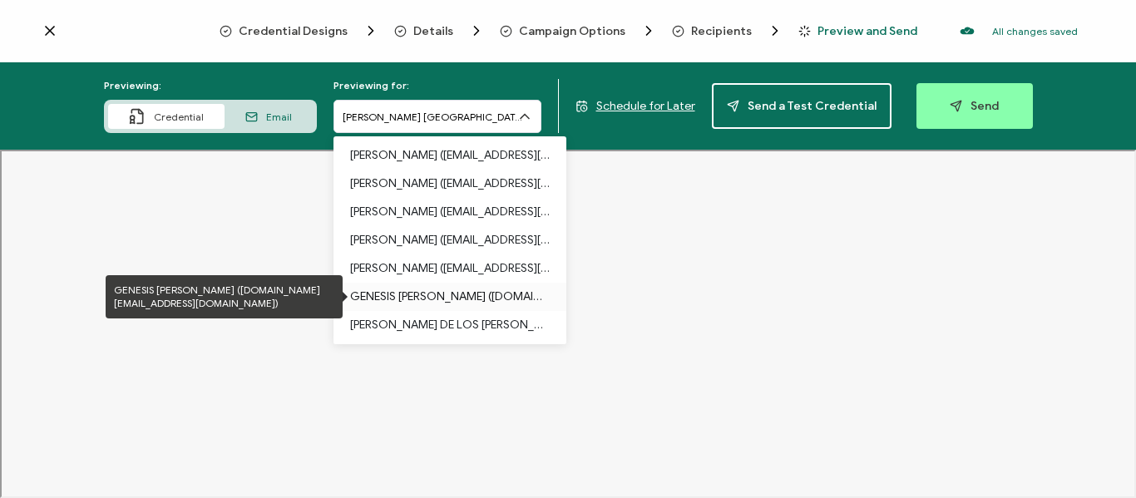
click at [472, 297] on p "GENESIS [PERSON_NAME] ([DOMAIN_NAME][EMAIL_ADDRESS][DOMAIN_NAME])" at bounding box center [450, 297] width 200 height 28
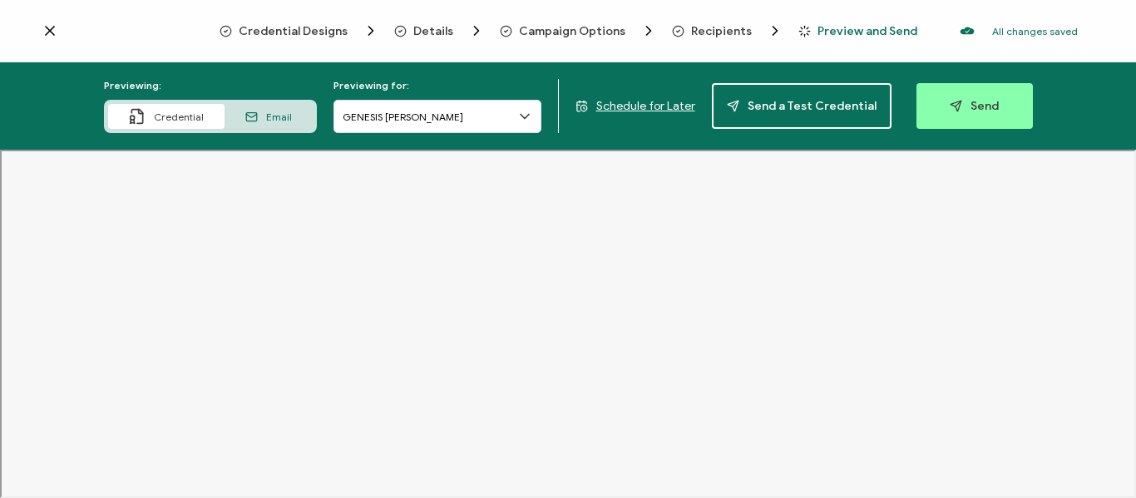
click at [526, 120] on icon at bounding box center [524, 116] width 17 height 17
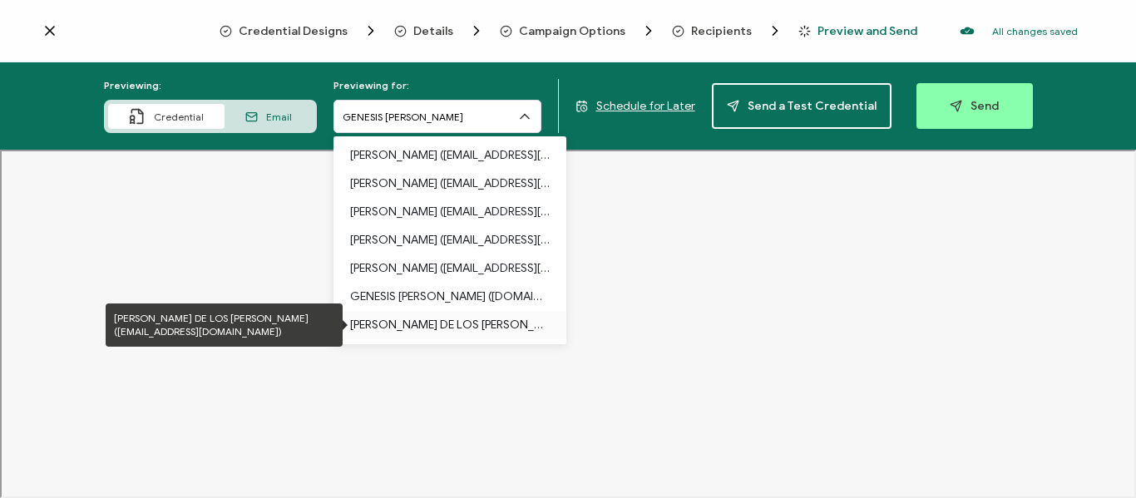
click at [508, 328] on p "[PERSON_NAME] DE LOS [PERSON_NAME] ([EMAIL_ADDRESS][DOMAIN_NAME])" at bounding box center [450, 325] width 200 height 28
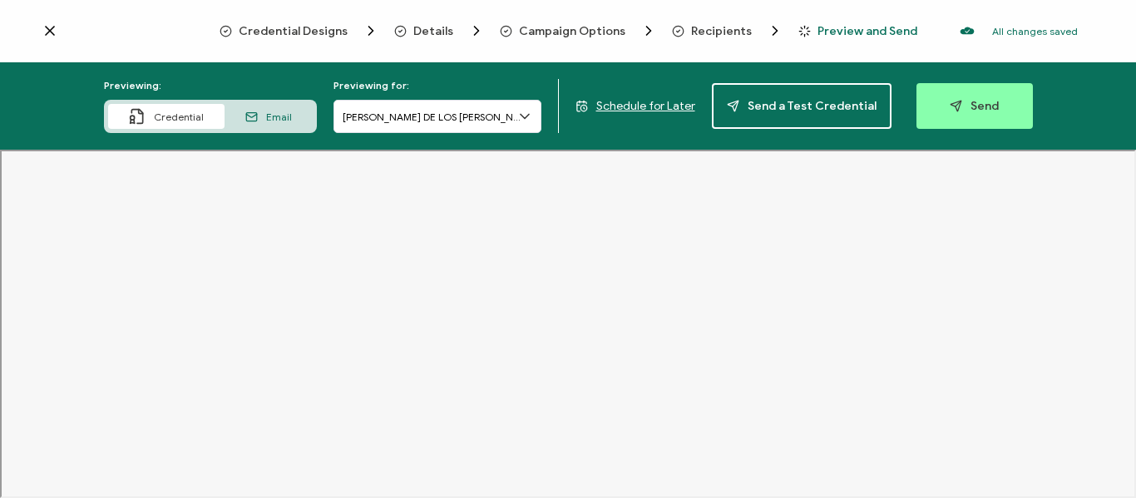
click at [526, 121] on icon at bounding box center [524, 116] width 17 height 17
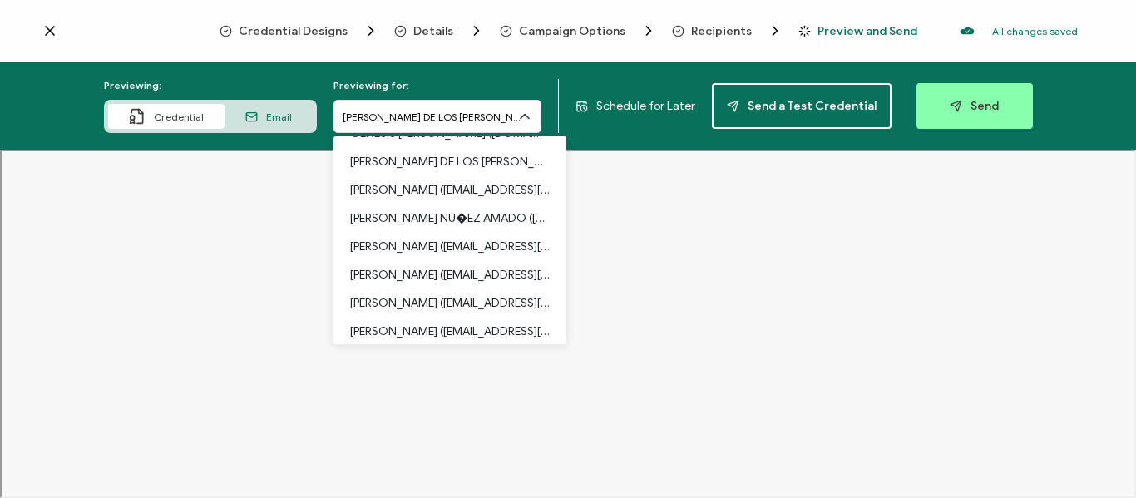
scroll to position [167, 0]
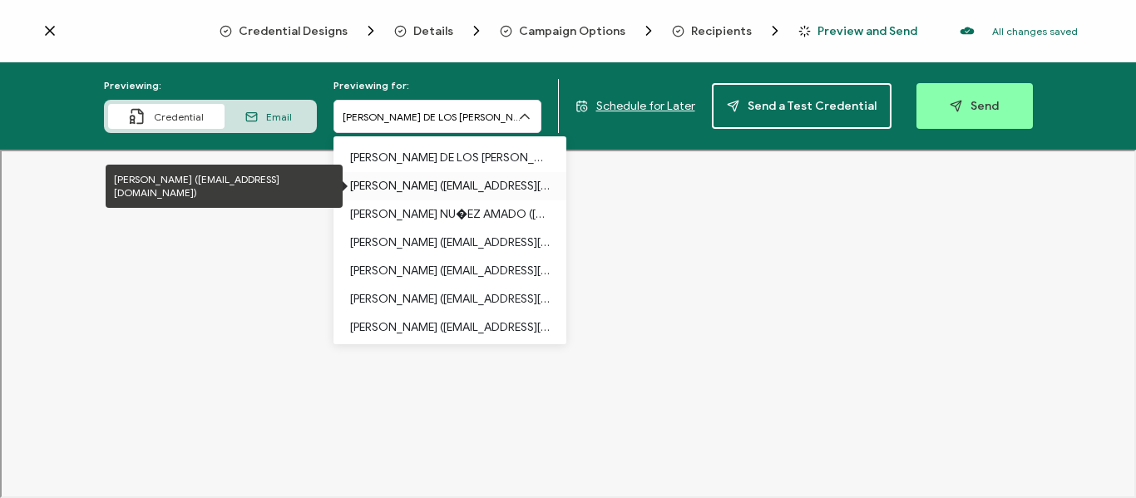
click at [432, 188] on p "[PERSON_NAME] ([EMAIL_ADDRESS][DOMAIN_NAME])" at bounding box center [450, 186] width 200 height 28
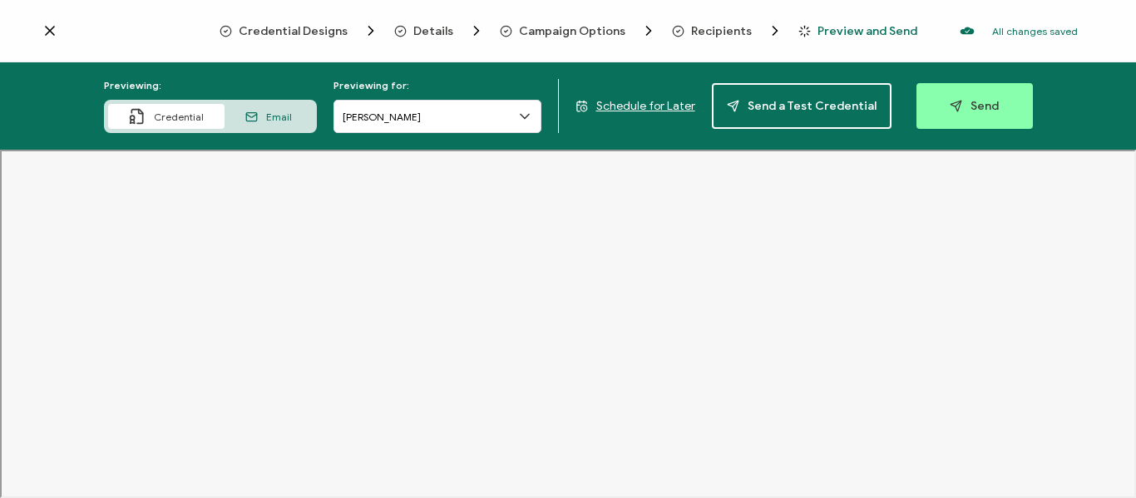
click at [525, 117] on icon at bounding box center [524, 116] width 17 height 17
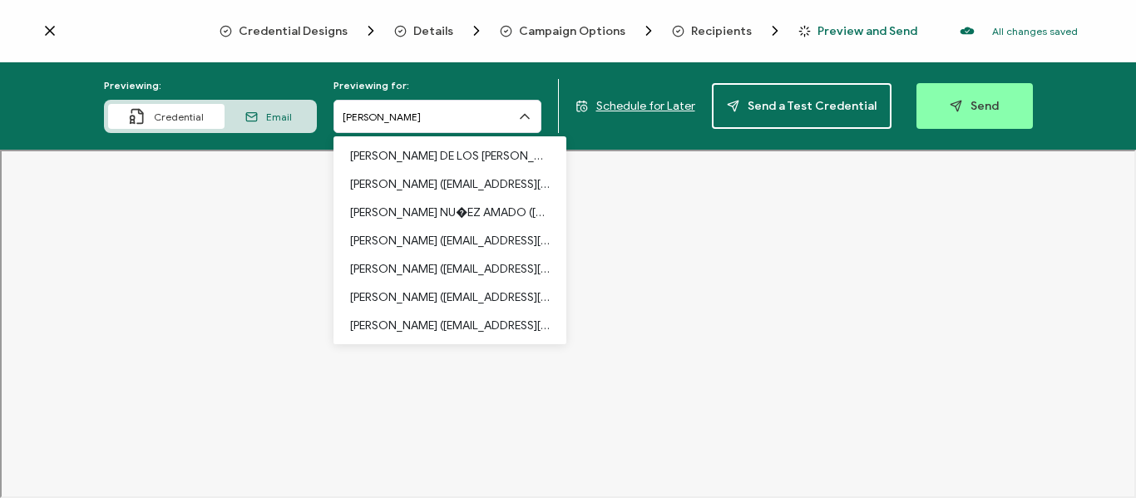
scroll to position [172, 0]
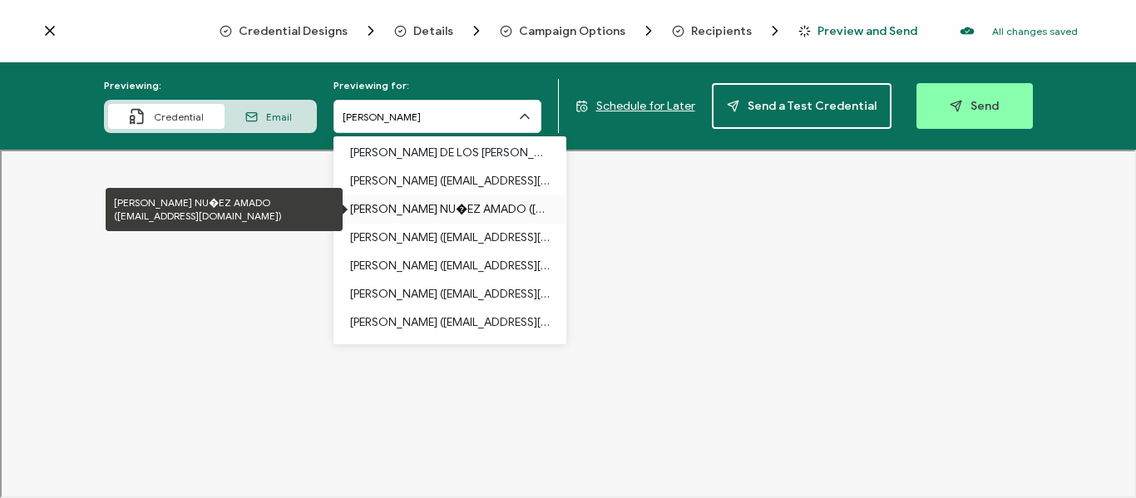
click at [505, 208] on p "[PERSON_NAME] NU�EZ AMADO ([EMAIL_ADDRESS][DOMAIN_NAME])" at bounding box center [450, 209] width 200 height 28
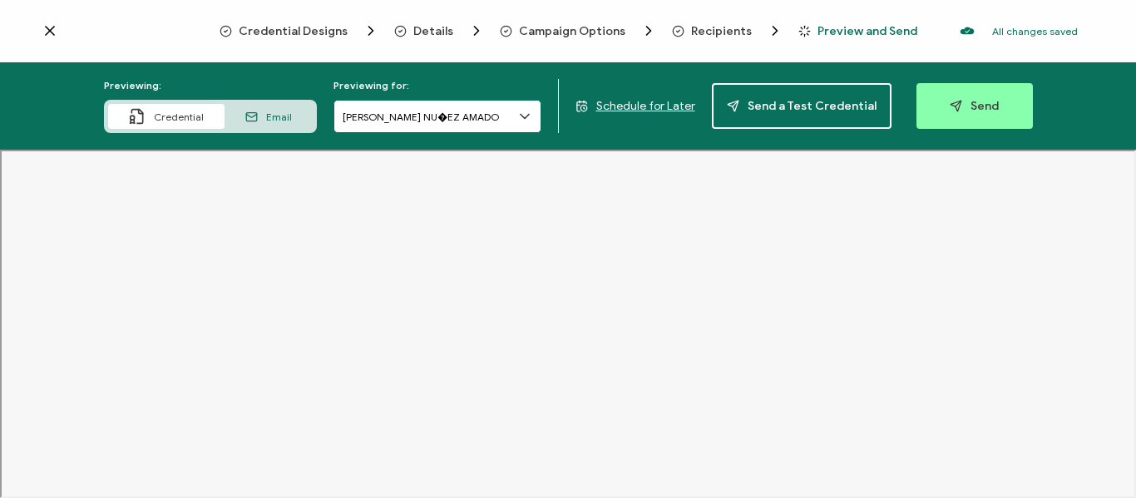
click at [486, 121] on input "[PERSON_NAME] NU�EZ AMADO" at bounding box center [437, 116] width 208 height 33
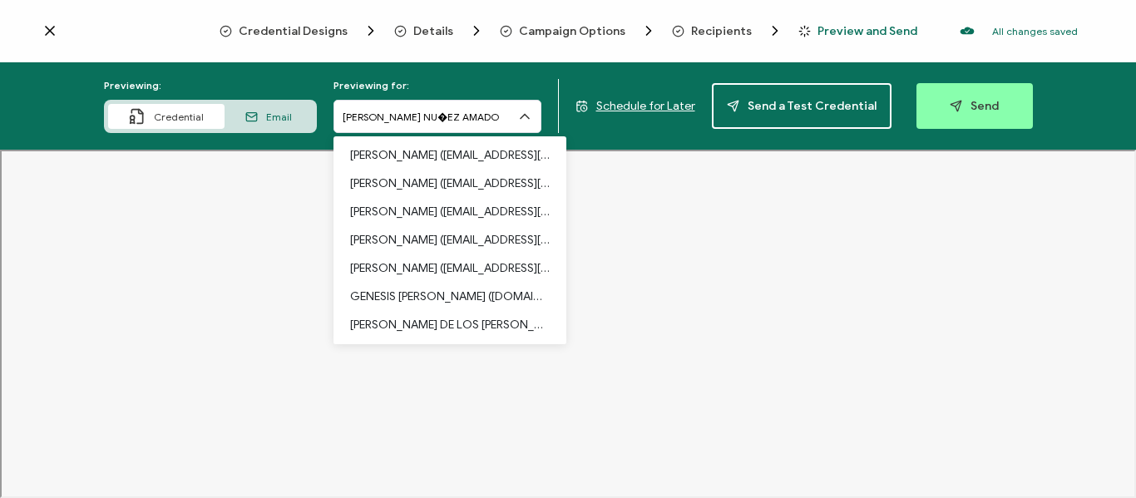
click at [26, 94] on div "Previewing: Credential Email Previewing for: [PERSON_NAME] NU�EZ AMADO [PERSON_…" at bounding box center [568, 105] width 1136 height 87
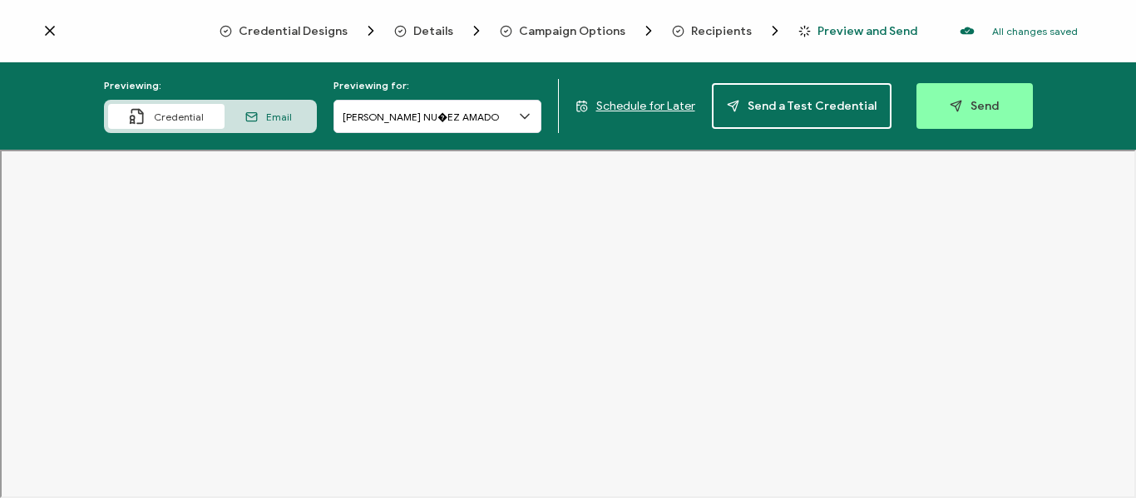
click at [528, 122] on icon at bounding box center [524, 116] width 17 height 17
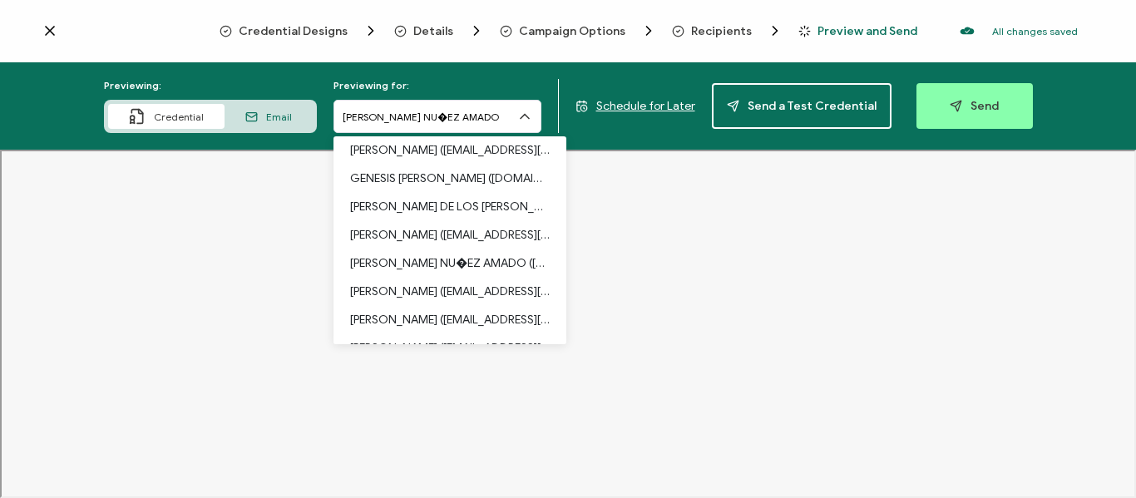
scroll to position [226, 0]
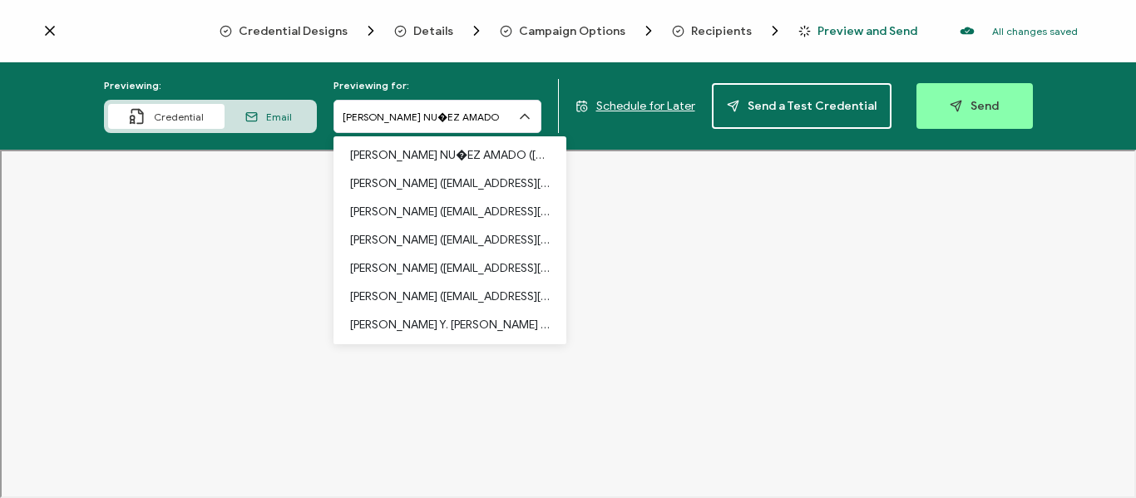
click at [532, 111] on icon at bounding box center [524, 116] width 17 height 17
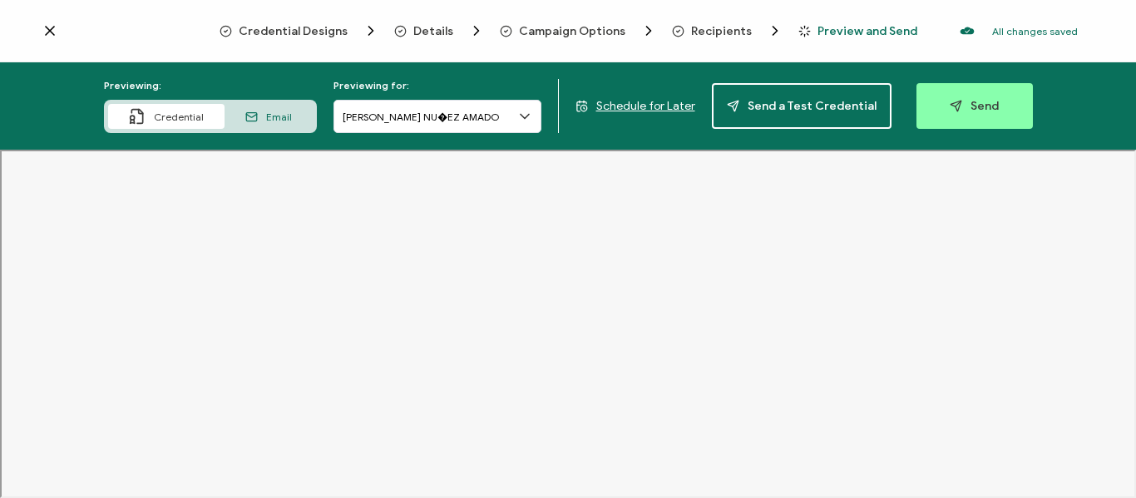
click at [704, 36] on span "Recipients" at bounding box center [721, 31] width 61 height 12
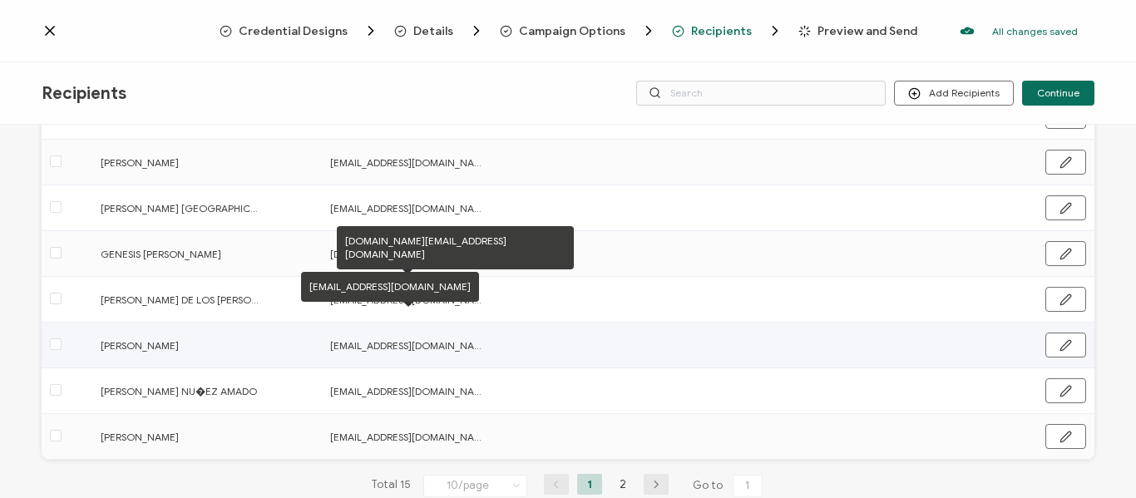
scroll to position [321, 0]
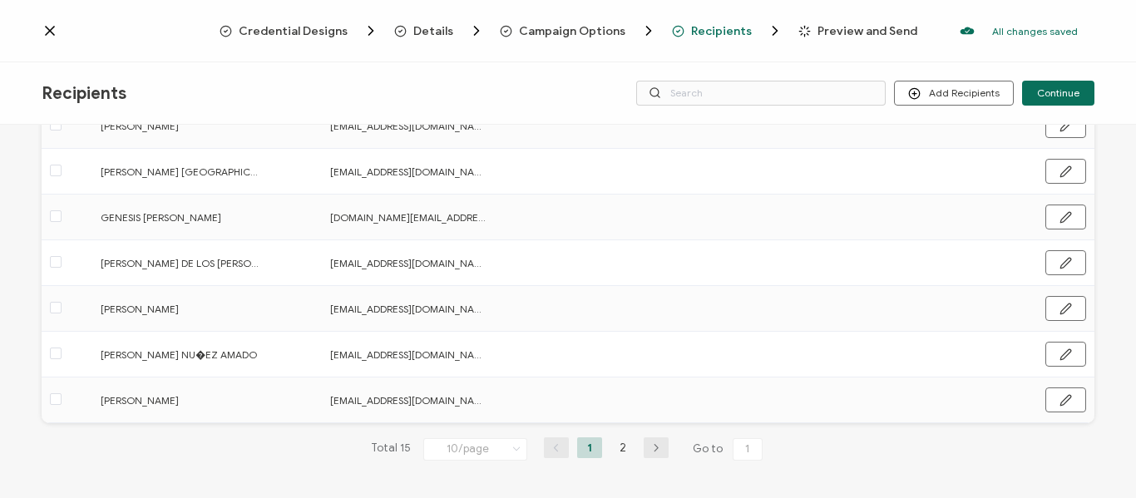
click at [509, 447] on icon at bounding box center [516, 449] width 17 height 18
click at [468, 349] on span "20/page" at bounding box center [458, 348] width 42 height 12
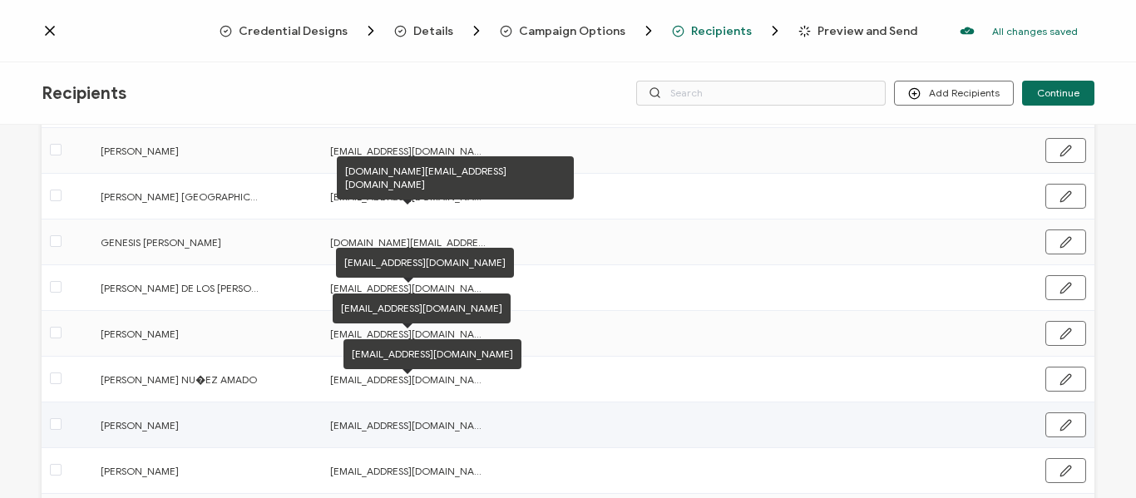
scroll to position [333, 0]
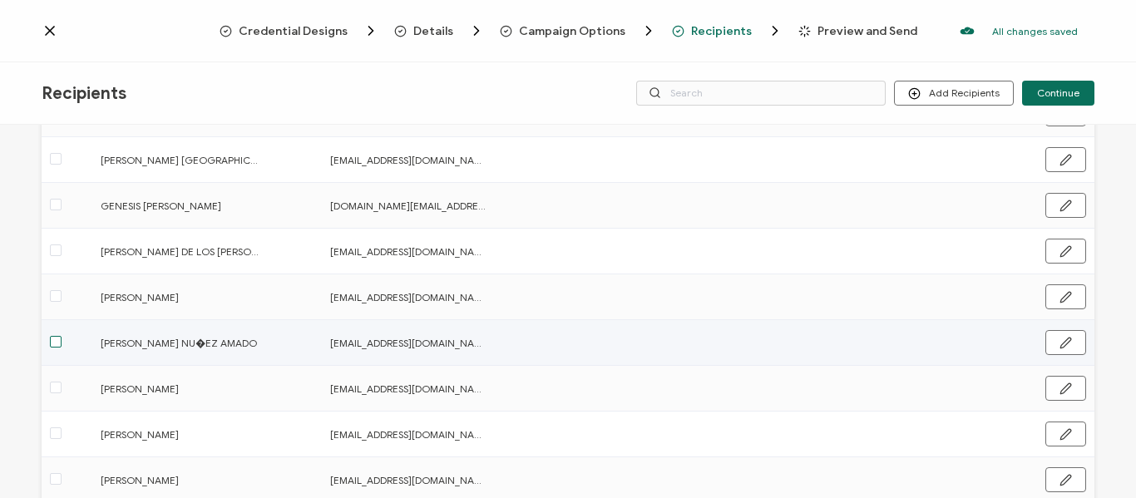
click at [50, 343] on span at bounding box center [56, 342] width 12 height 12
click at [62, 336] on input "checkbox" at bounding box center [62, 336] width 0 height 0
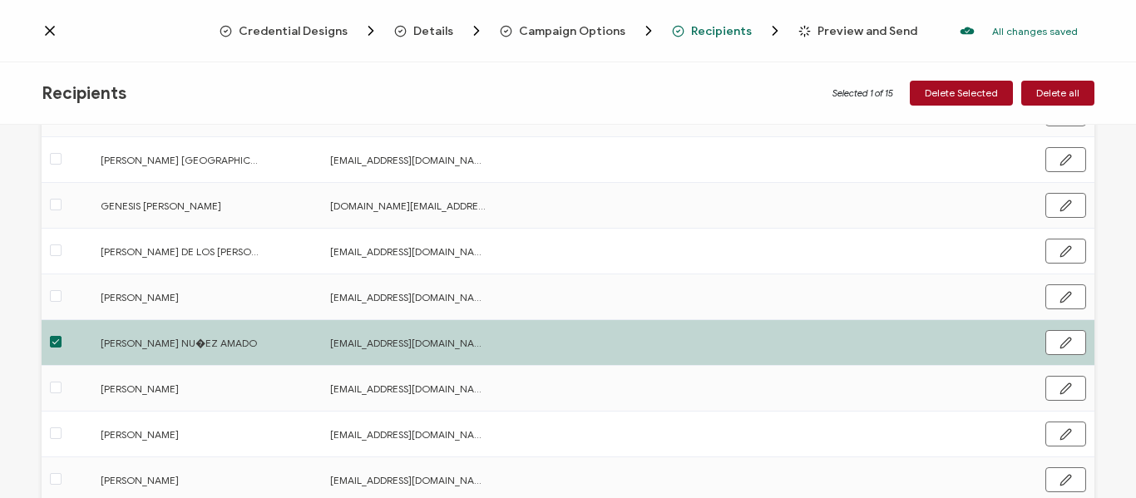
click at [53, 343] on span at bounding box center [56, 342] width 12 height 12
click at [62, 336] on input "checkbox" at bounding box center [62, 336] width 0 height 0
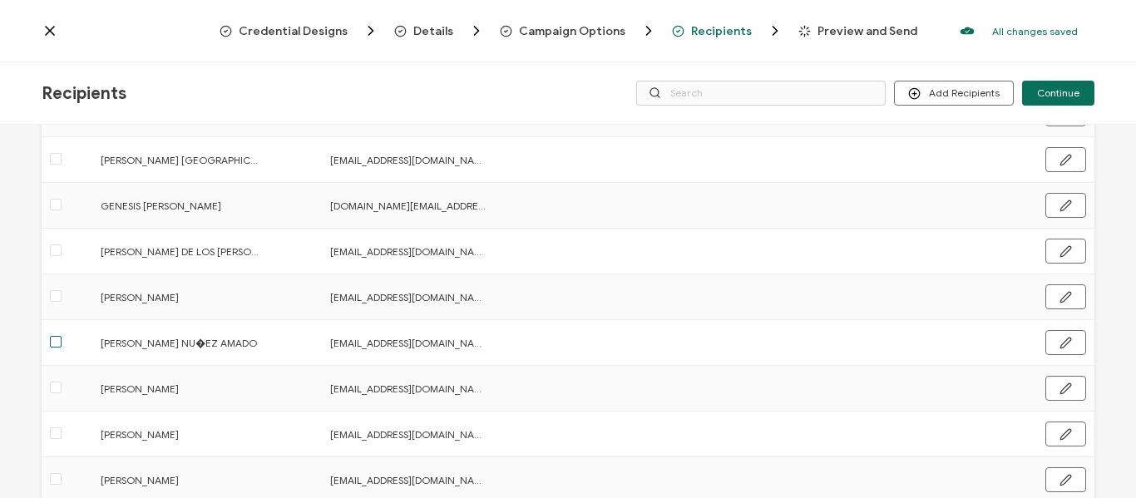
click at [53, 343] on span at bounding box center [56, 342] width 12 height 12
click at [62, 336] on input "checkbox" at bounding box center [62, 336] width 0 height 0
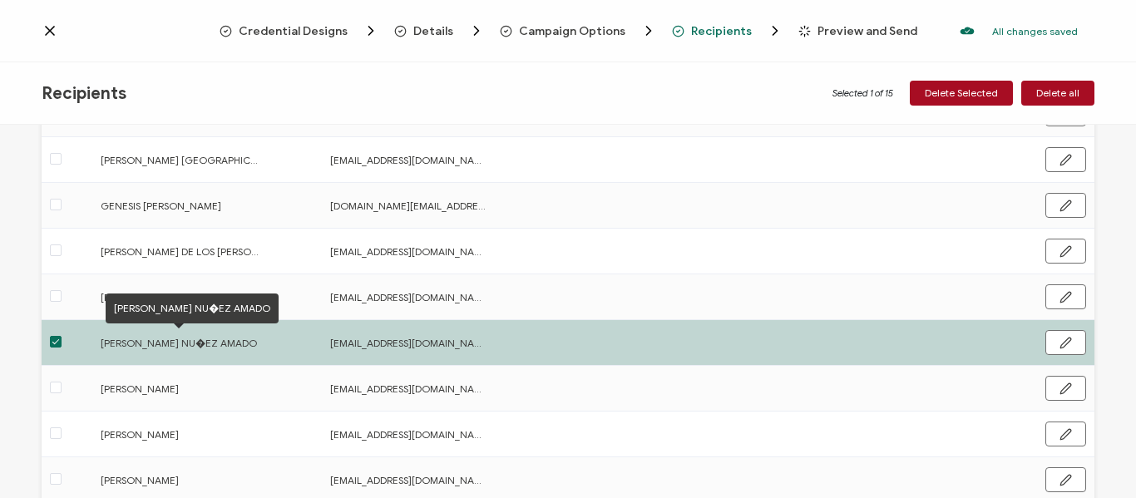
click at [125, 342] on span "[PERSON_NAME] NU�EZ AMADO" at bounding box center [180, 342] width 158 height 19
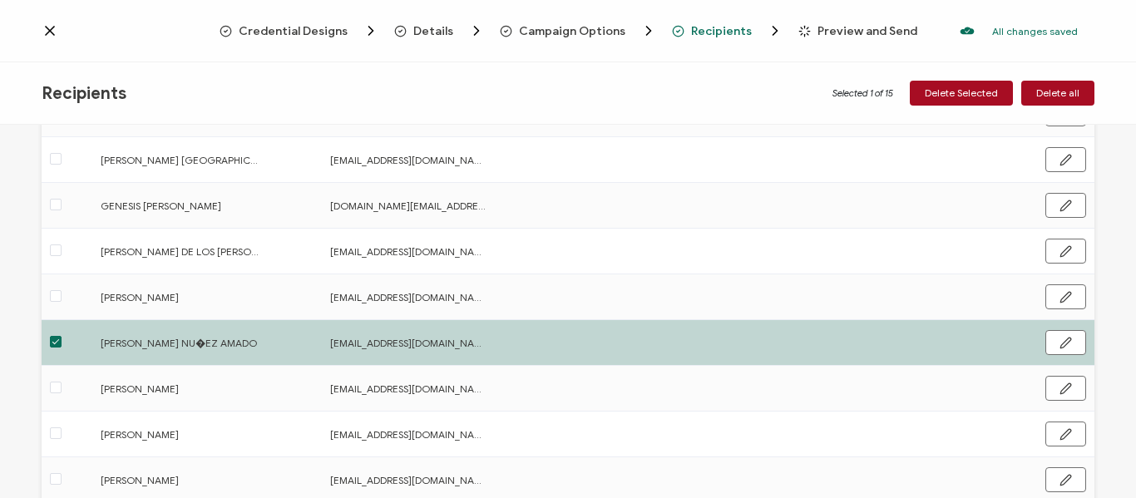
click at [562, 333] on td at bounding box center [644, 343] width 184 height 46
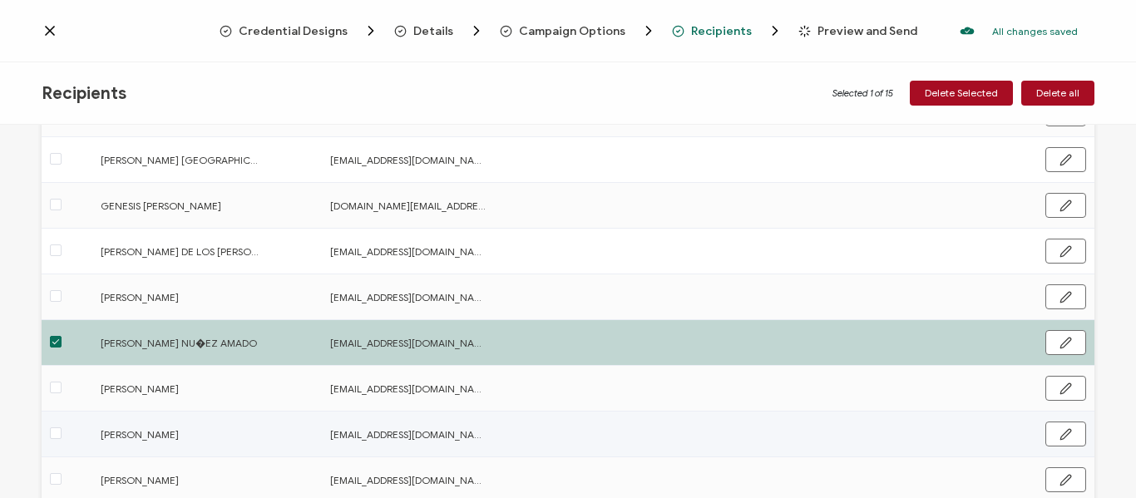
click at [697, 421] on td at bounding box center [644, 435] width 184 height 46
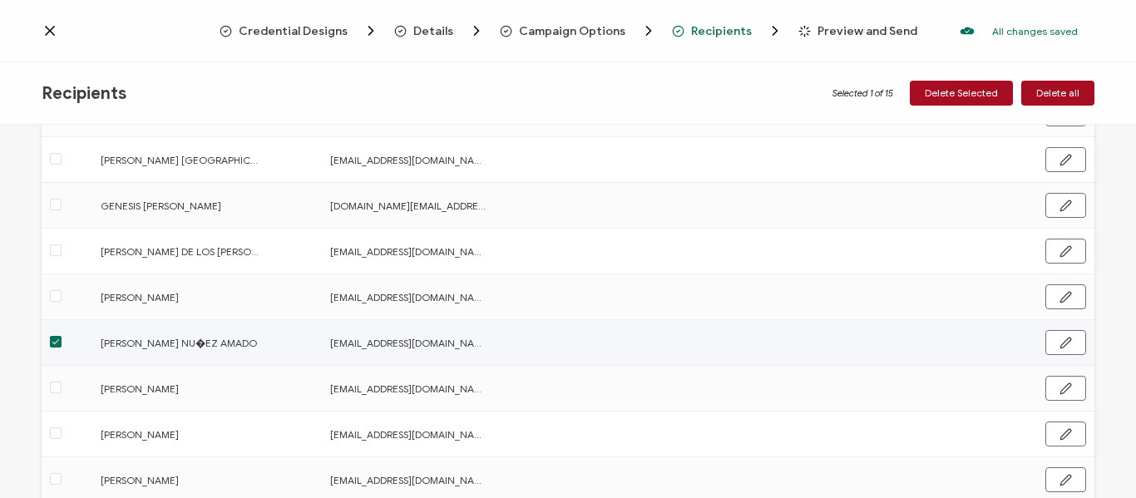
click at [51, 343] on span at bounding box center [56, 342] width 12 height 12
click at [62, 336] on input "checkbox" at bounding box center [62, 336] width 0 height 0
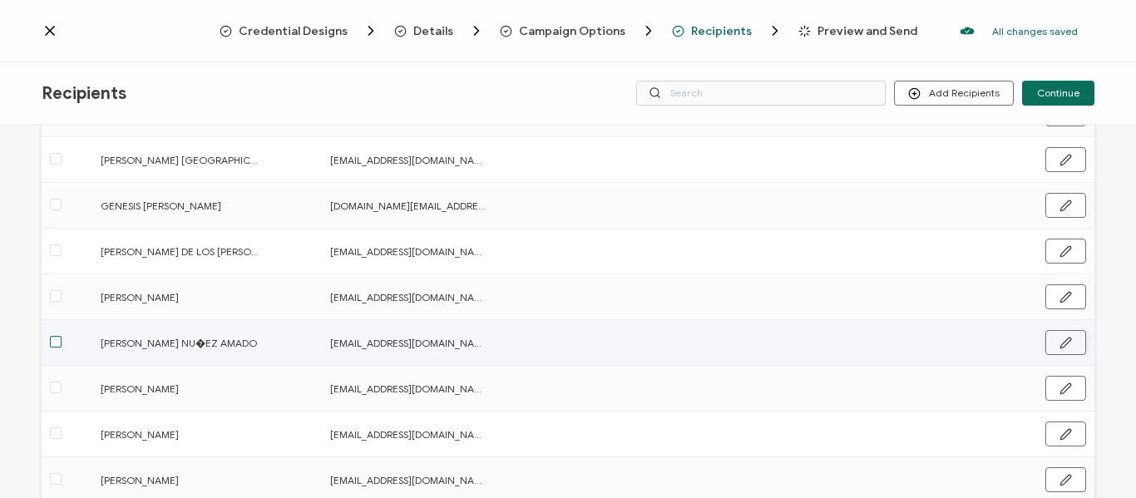
click at [1059, 343] on icon "button" at bounding box center [1065, 343] width 12 height 12
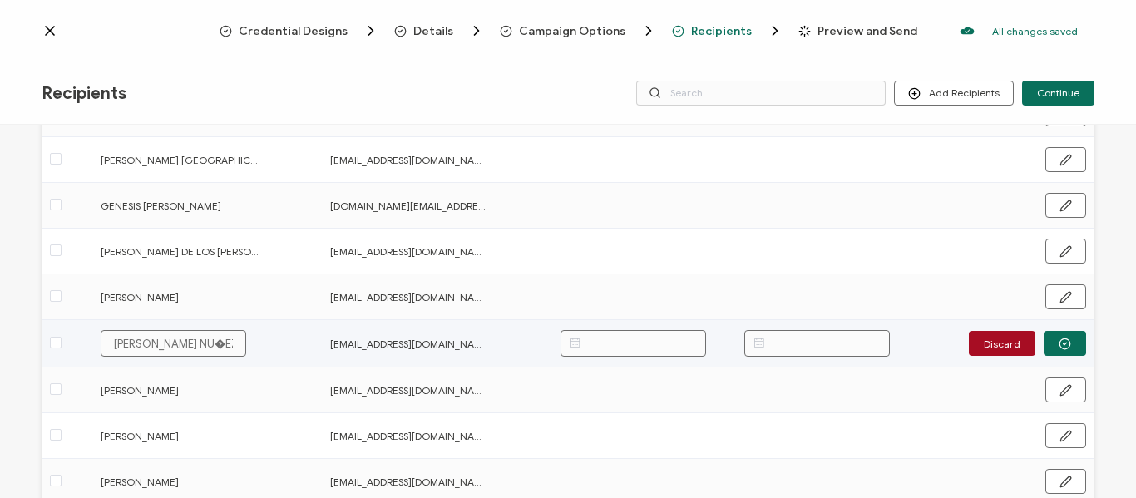
click at [197, 343] on input "[PERSON_NAME] NU�EZ AMADO" at bounding box center [174, 343] width 146 height 27
type input "[PERSON_NAME]"
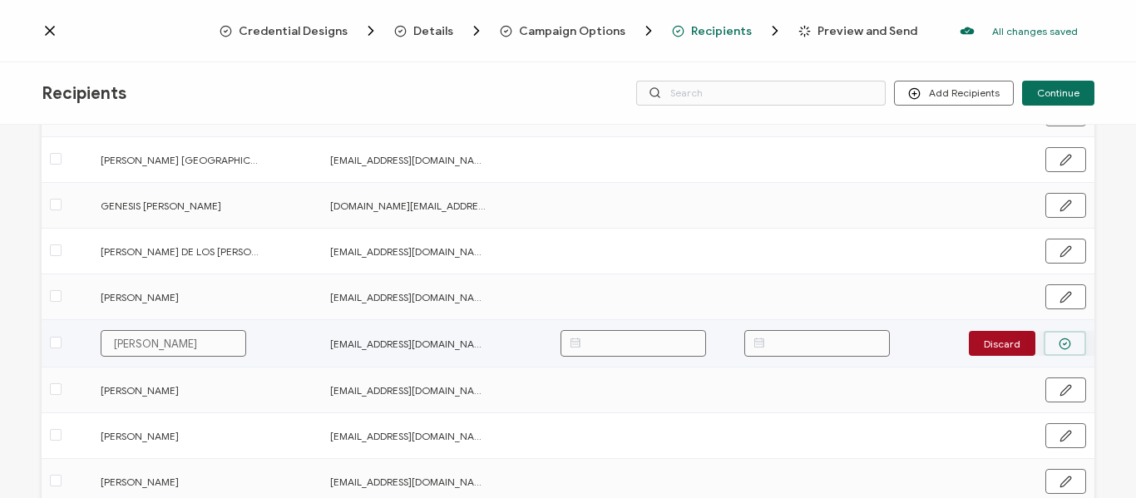
type input "[PERSON_NAME]"
click at [1067, 345] on button "button" at bounding box center [1064, 343] width 42 height 25
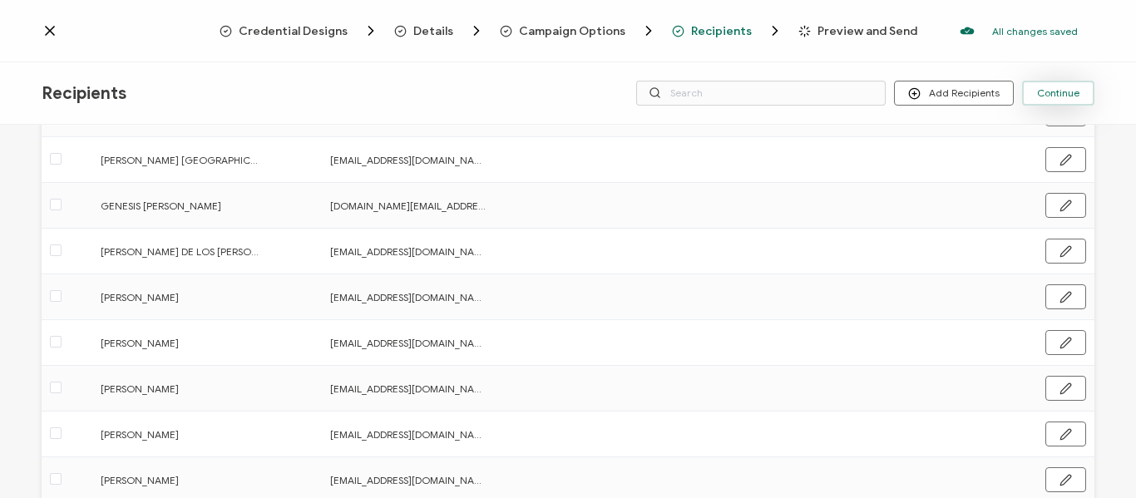
click at [1078, 84] on button "Continue" at bounding box center [1058, 93] width 72 height 25
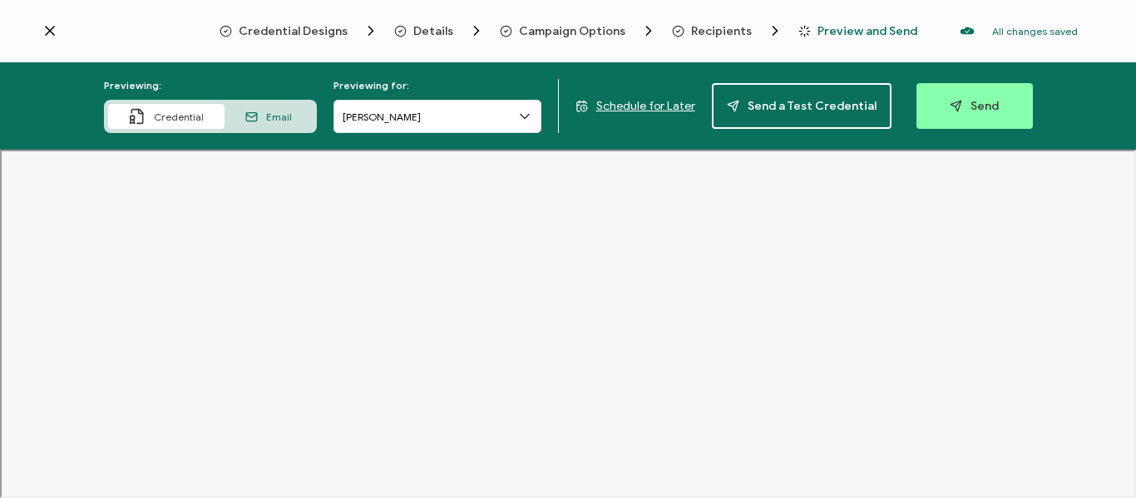
click at [525, 116] on icon at bounding box center [524, 117] width 8 height 4
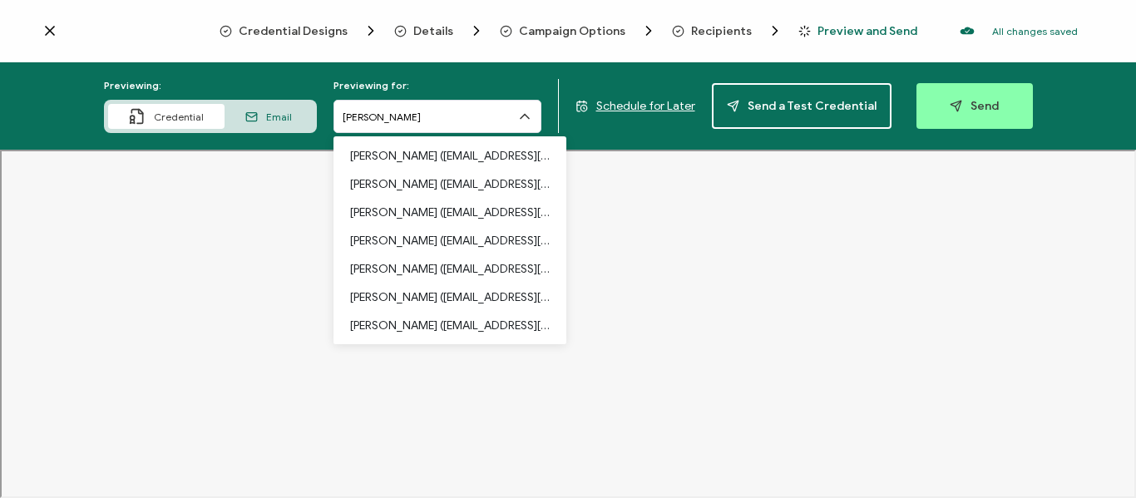
scroll to position [226, 0]
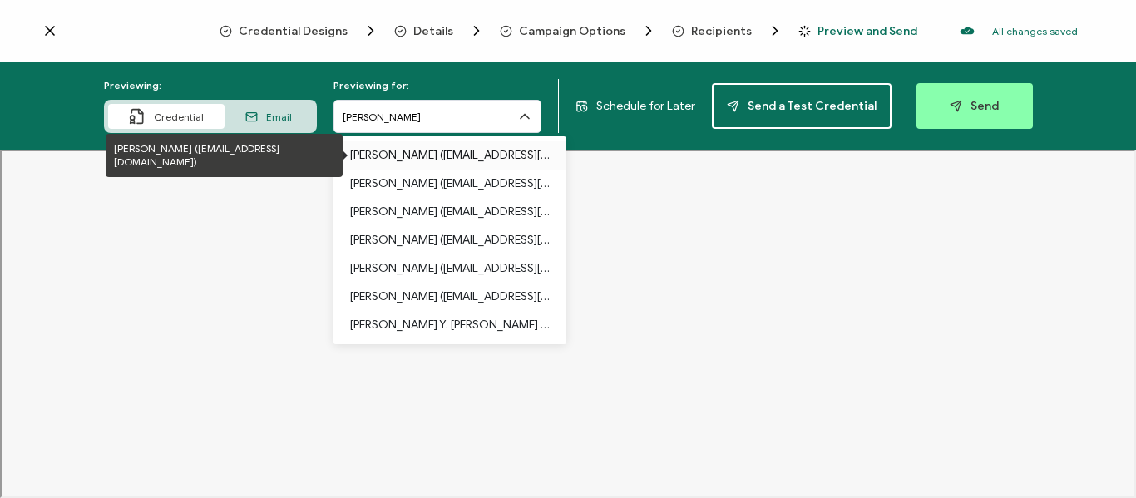
click at [473, 159] on p "[PERSON_NAME] ([EMAIL_ADDRESS][DOMAIN_NAME])" at bounding box center [450, 155] width 200 height 28
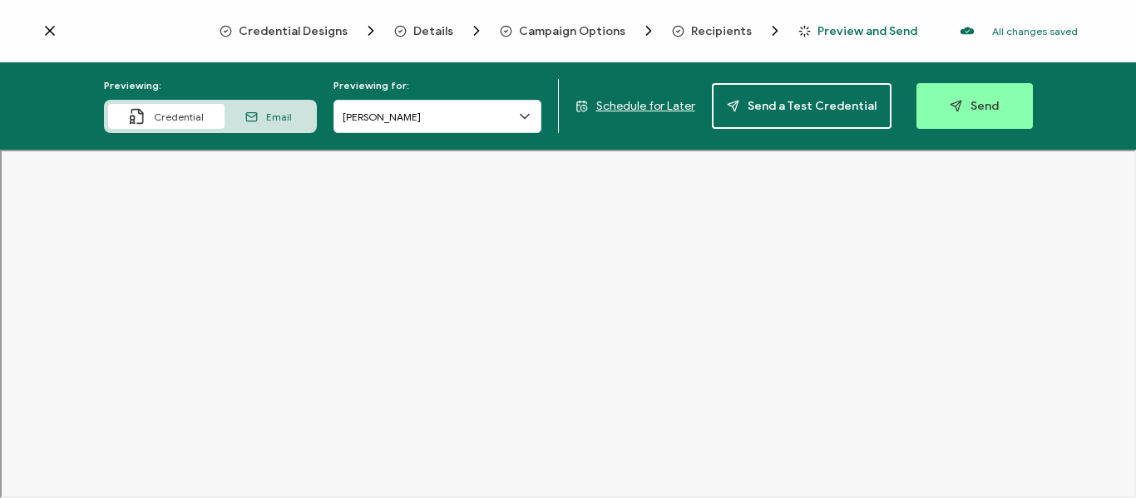
click at [530, 119] on icon at bounding box center [524, 116] width 17 height 17
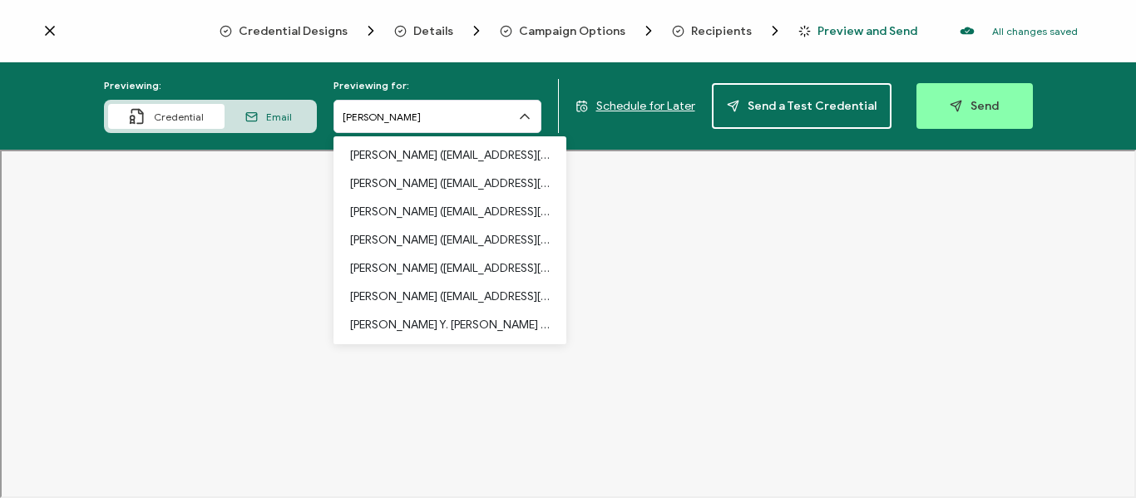
click at [566, 325] on div "[PERSON_NAME] ([EMAIL_ADDRESS][DOMAIN_NAME]) [PERSON_NAME] ([EMAIL_ADDRESS][DOM…" at bounding box center [449, 240] width 233 height 208
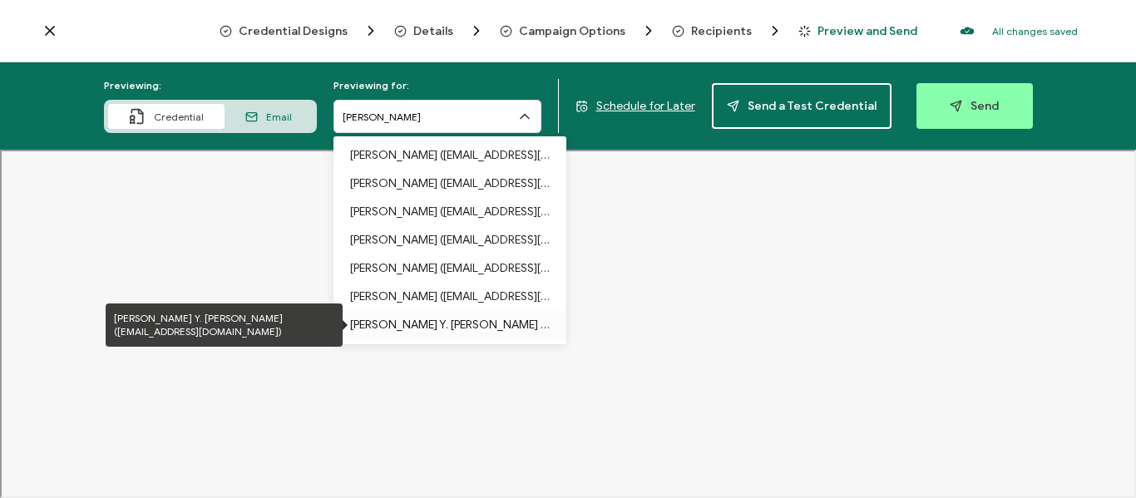
click at [501, 327] on p "[PERSON_NAME] Y. [PERSON_NAME] ([EMAIL_ADDRESS][DOMAIN_NAME])" at bounding box center [450, 325] width 200 height 28
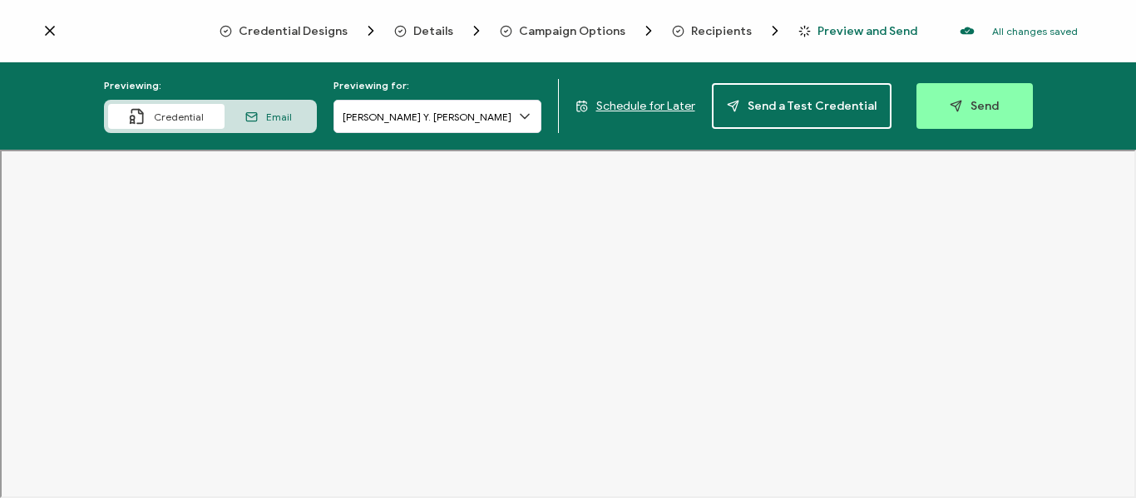
click at [525, 113] on icon at bounding box center [524, 116] width 17 height 17
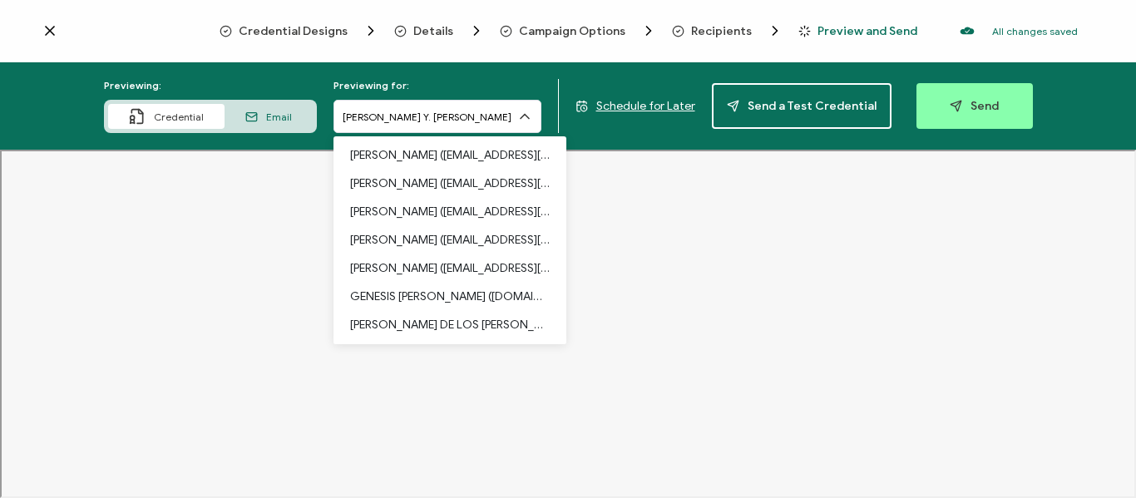
click at [529, 117] on icon at bounding box center [524, 117] width 8 height 4
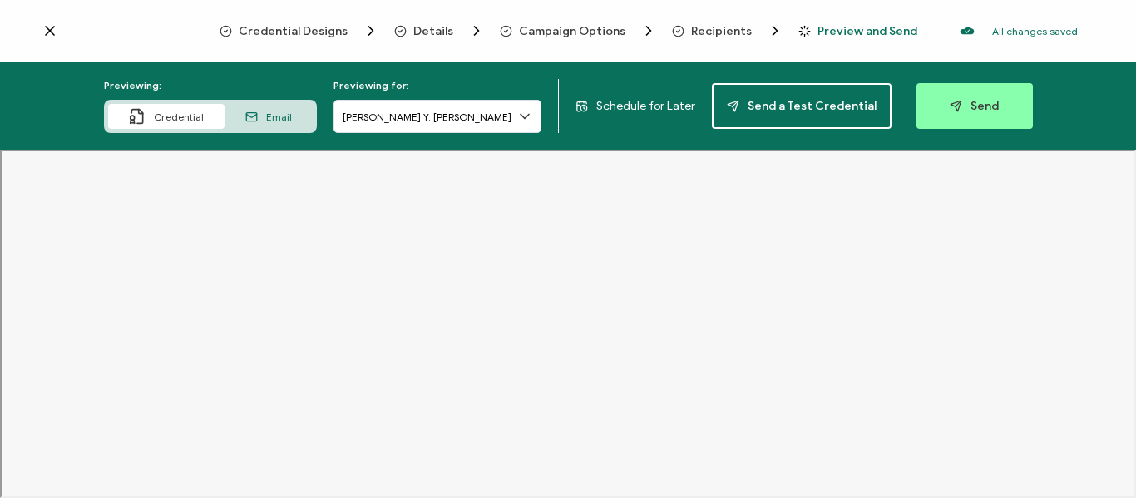
click at [530, 112] on icon at bounding box center [524, 116] width 17 height 17
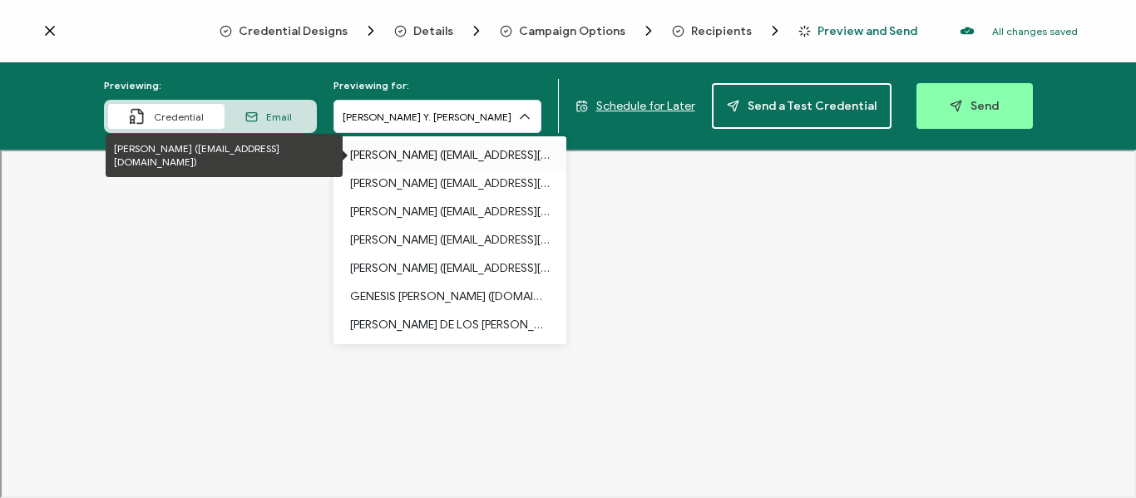
click at [428, 143] on p "[PERSON_NAME] ([EMAIL_ADDRESS][DOMAIN_NAME])" at bounding box center [450, 155] width 200 height 28
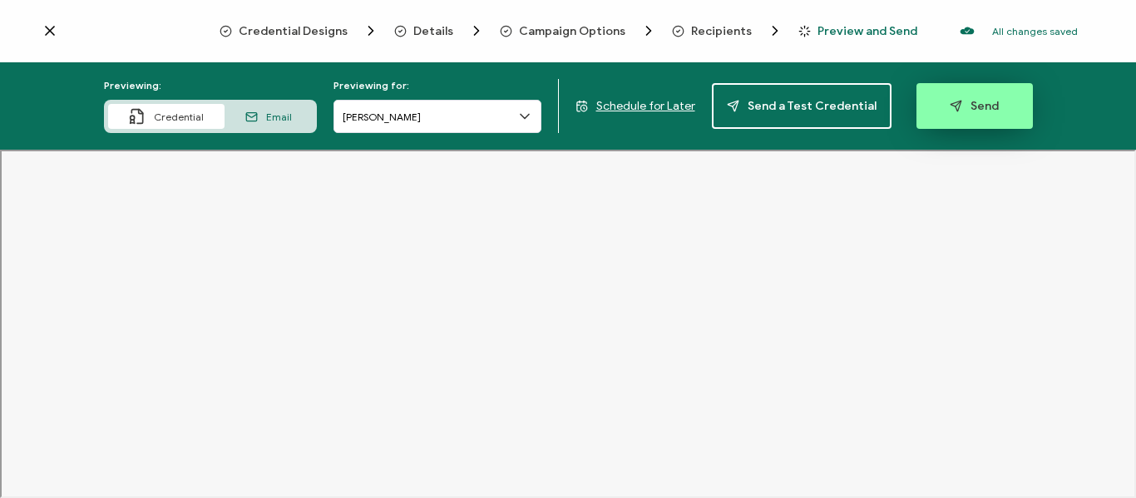
click at [974, 106] on span "Send" at bounding box center [974, 106] width 49 height 12
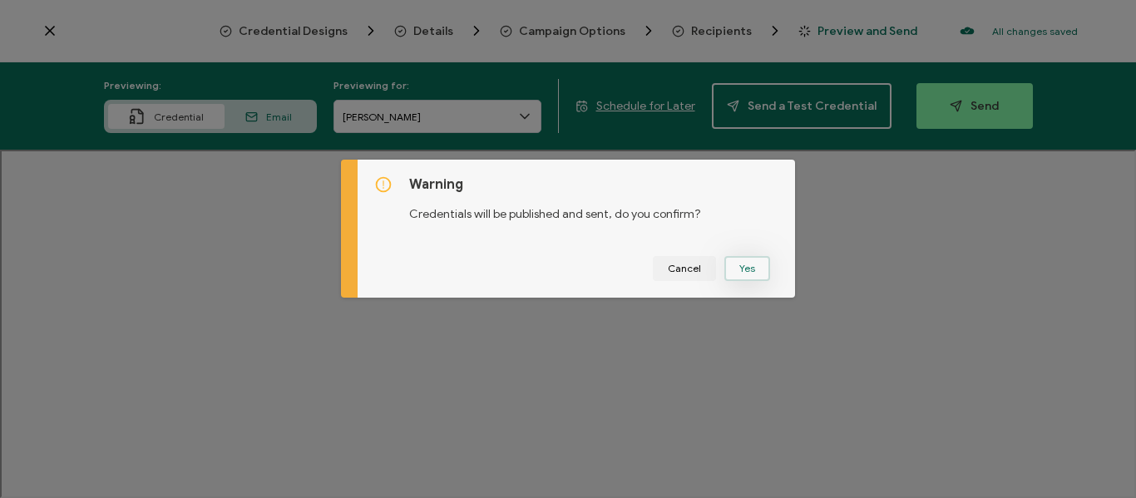
click at [742, 273] on button "Yes" at bounding box center [747, 268] width 46 height 25
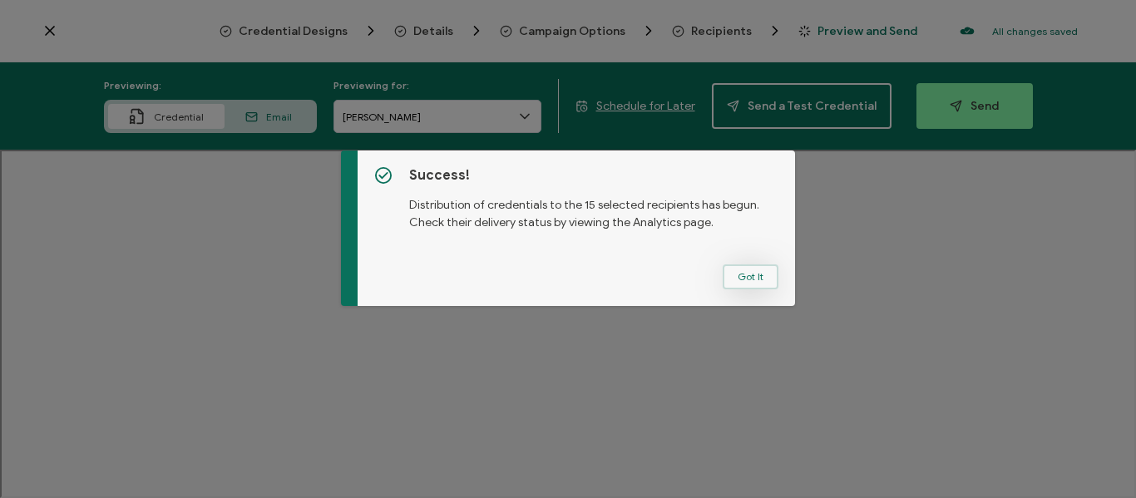
click at [747, 279] on button "Got It" at bounding box center [751, 276] width 56 height 25
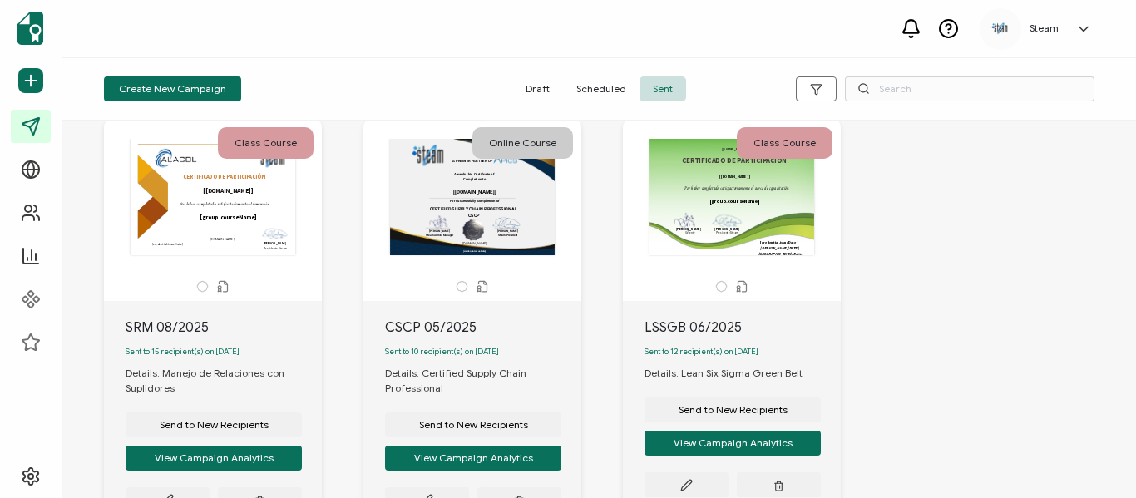
scroll to position [83, 0]
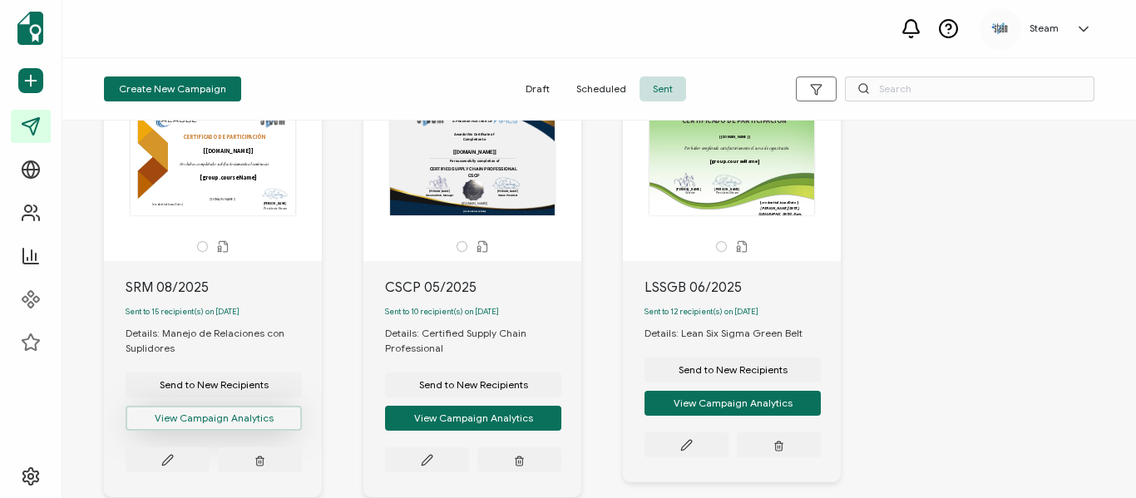
click at [200, 429] on button "View Campaign Analytics" at bounding box center [214, 418] width 176 height 25
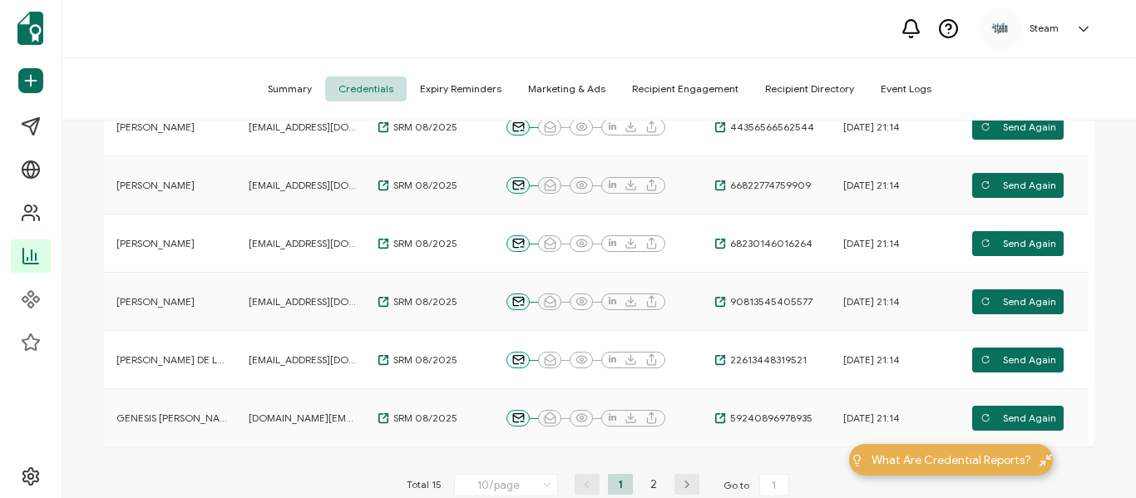
scroll to position [582, 0]
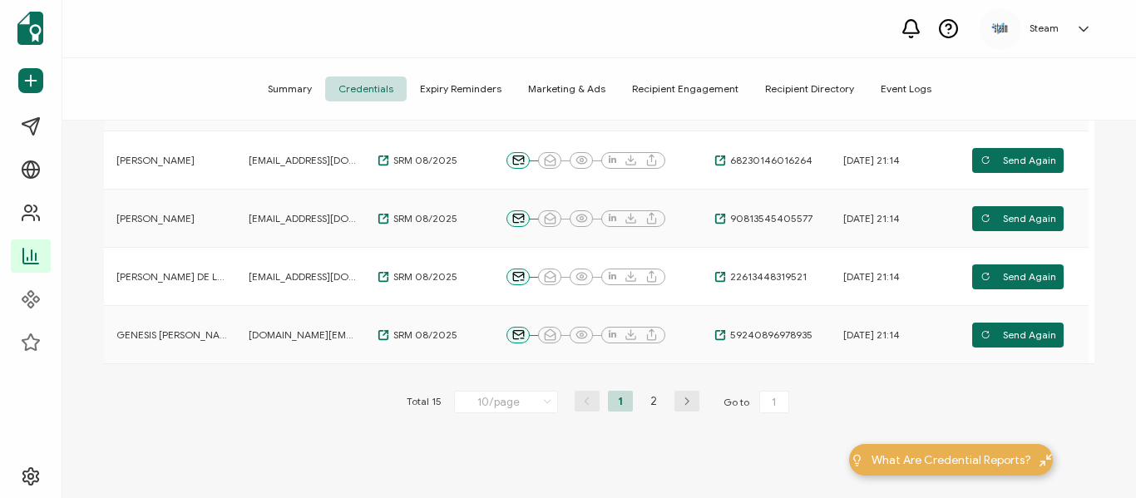
click at [543, 399] on icon at bounding box center [547, 402] width 17 height 18
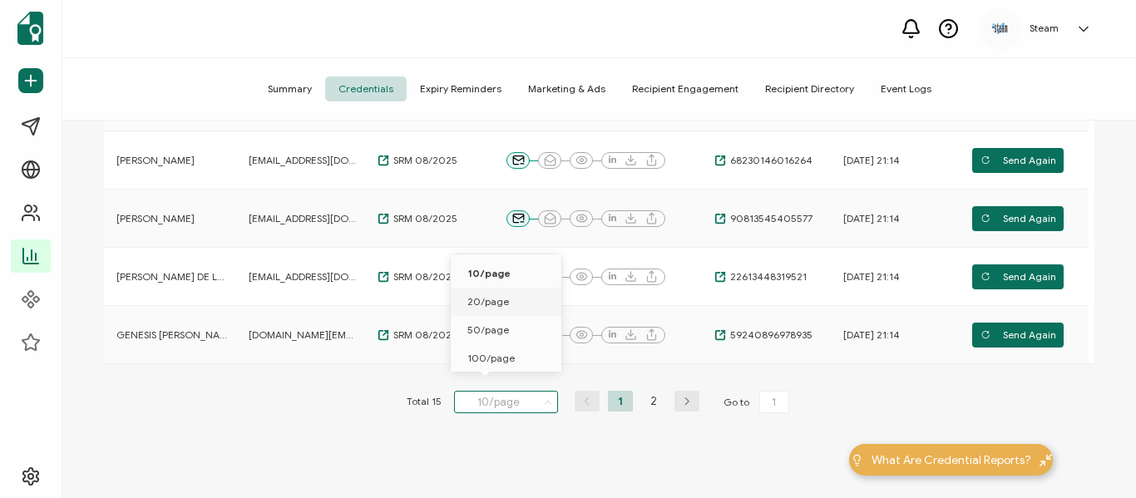
click at [499, 303] on span "20/page" at bounding box center [488, 301] width 42 height 12
type input "20/page"
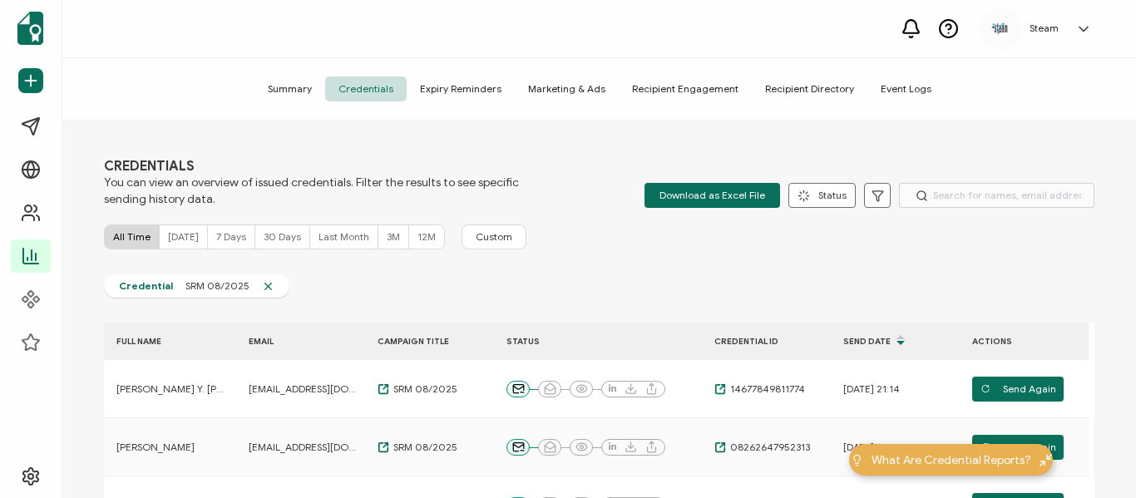
scroll to position [0, 0]
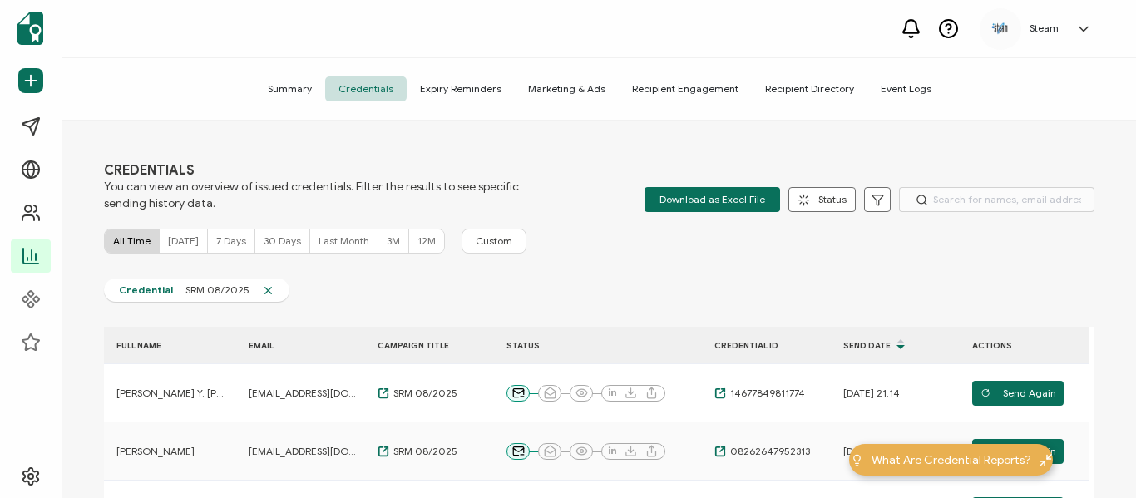
click at [1083, 32] on icon at bounding box center [1083, 29] width 17 height 17
